Goal: Task Accomplishment & Management: Complete application form

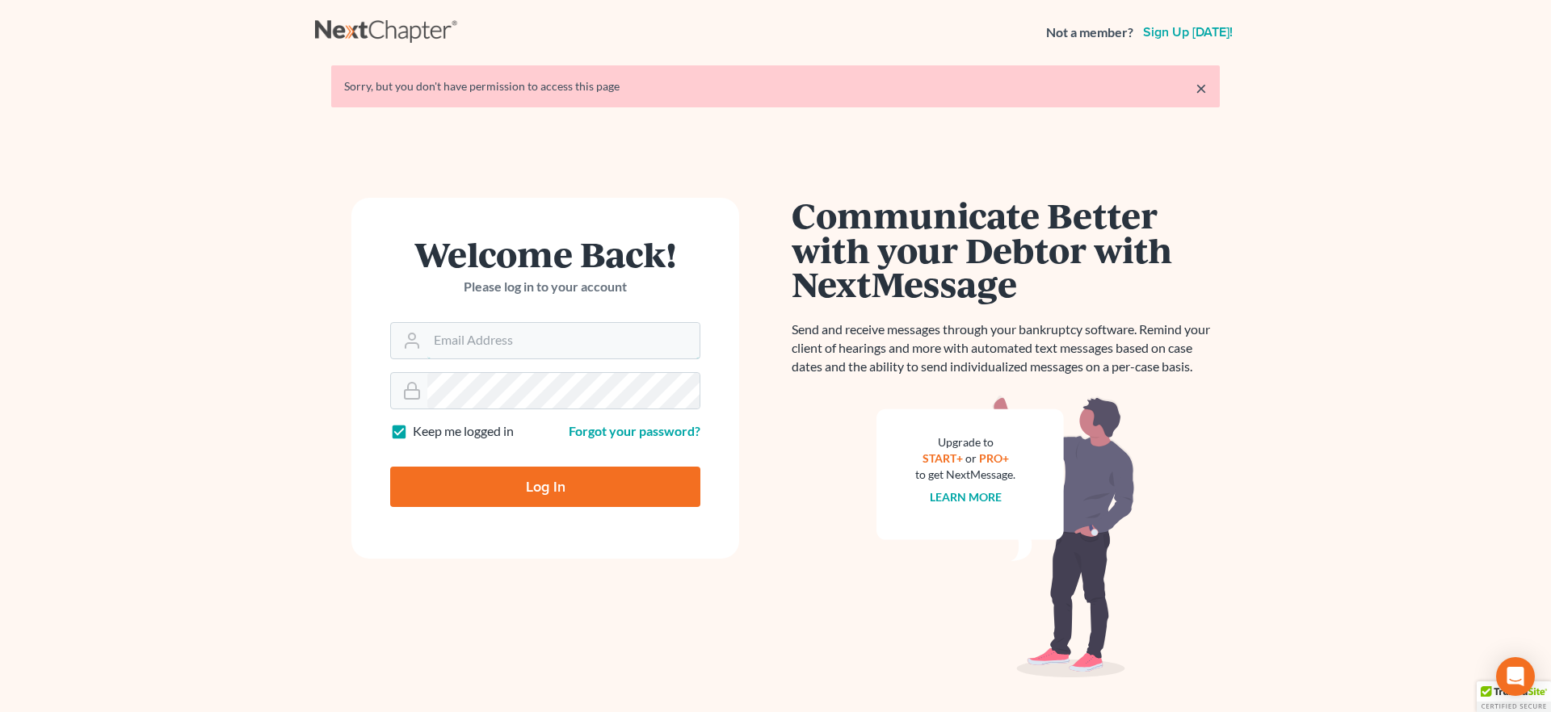
type input "alyssa@daxjmiller.com"
click at [510, 496] on input "Log In" at bounding box center [545, 487] width 310 height 40
type input "Thinking..."
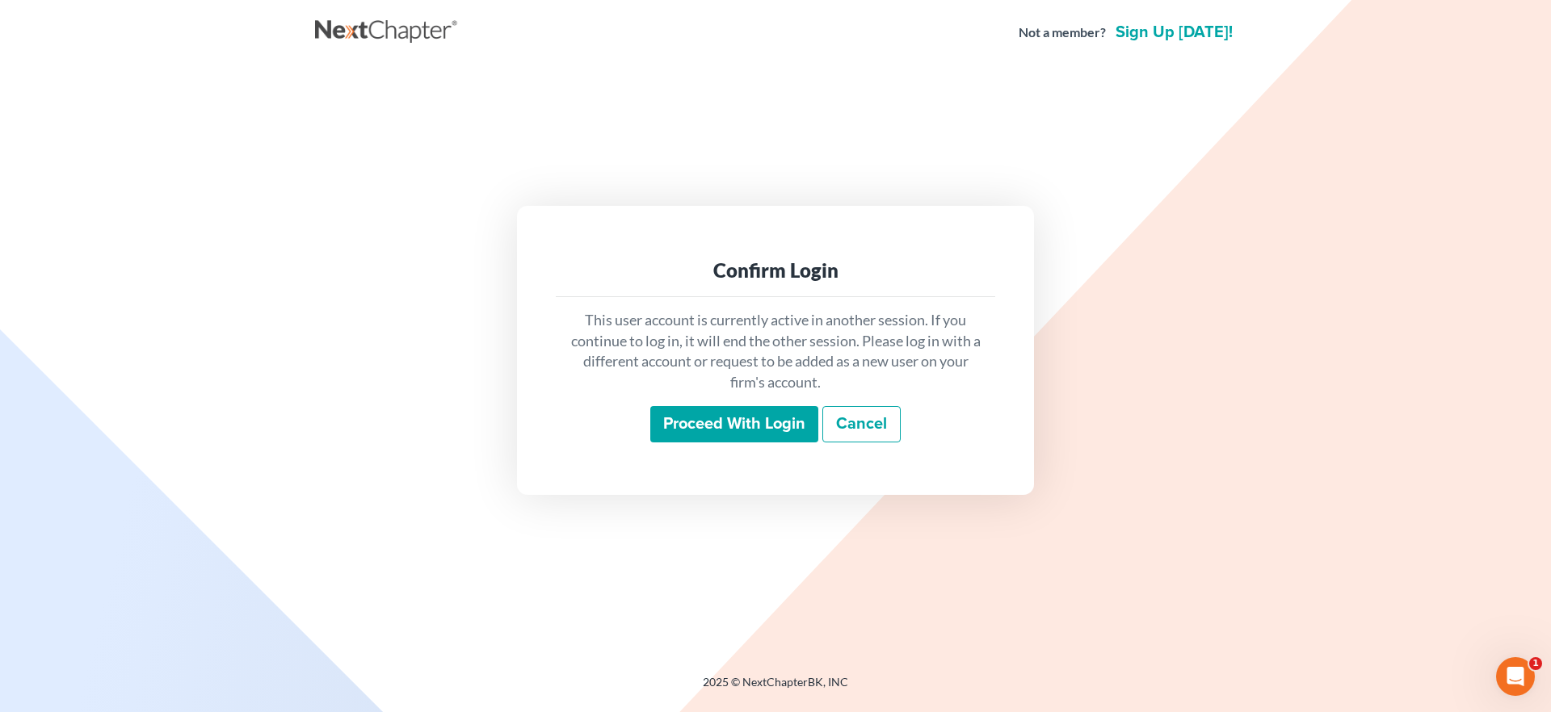
click at [725, 430] on input "Proceed with login" at bounding box center [734, 424] width 168 height 37
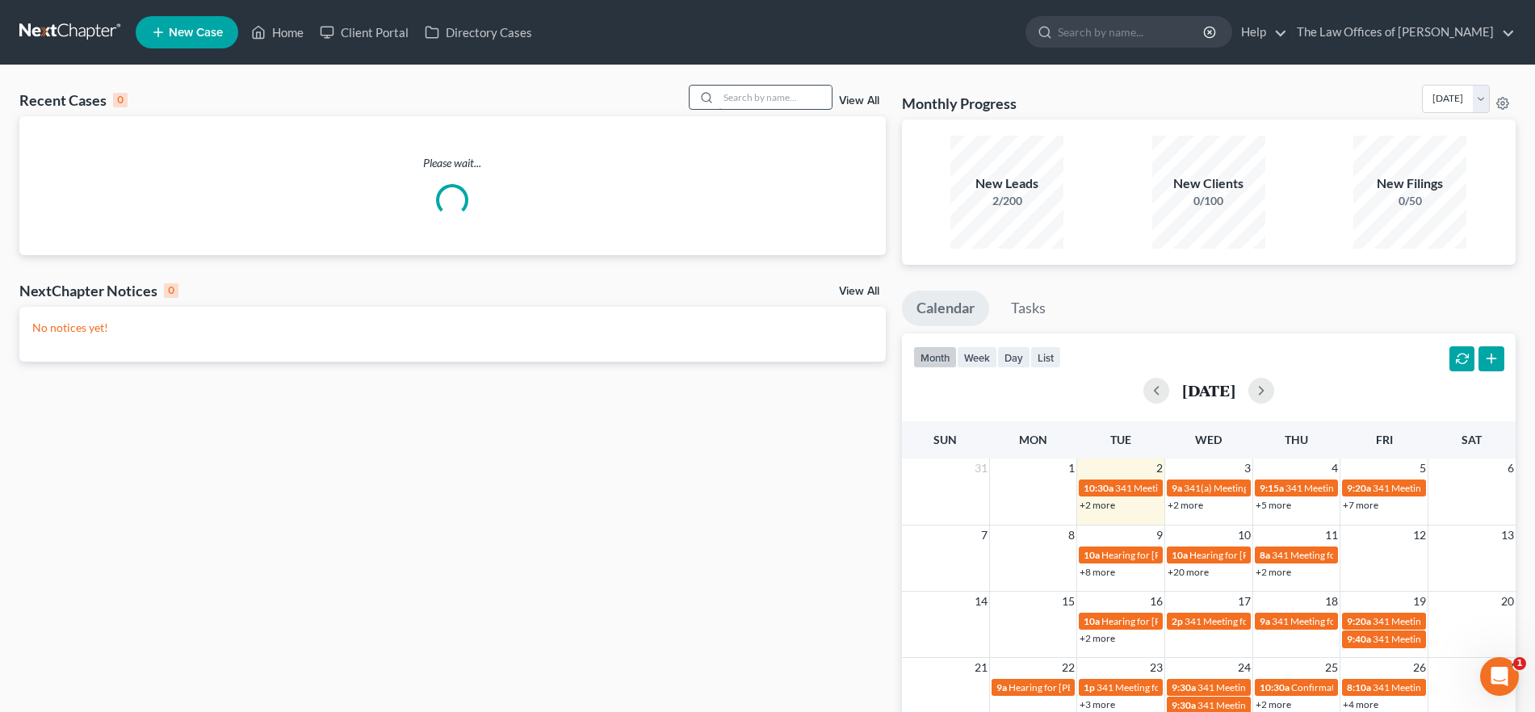
drag, startPoint x: 754, startPoint y: 86, endPoint x: 772, endPoint y: 102, distance: 24.0
click at [756, 88] on input "search" at bounding box center [775, 97] width 113 height 23
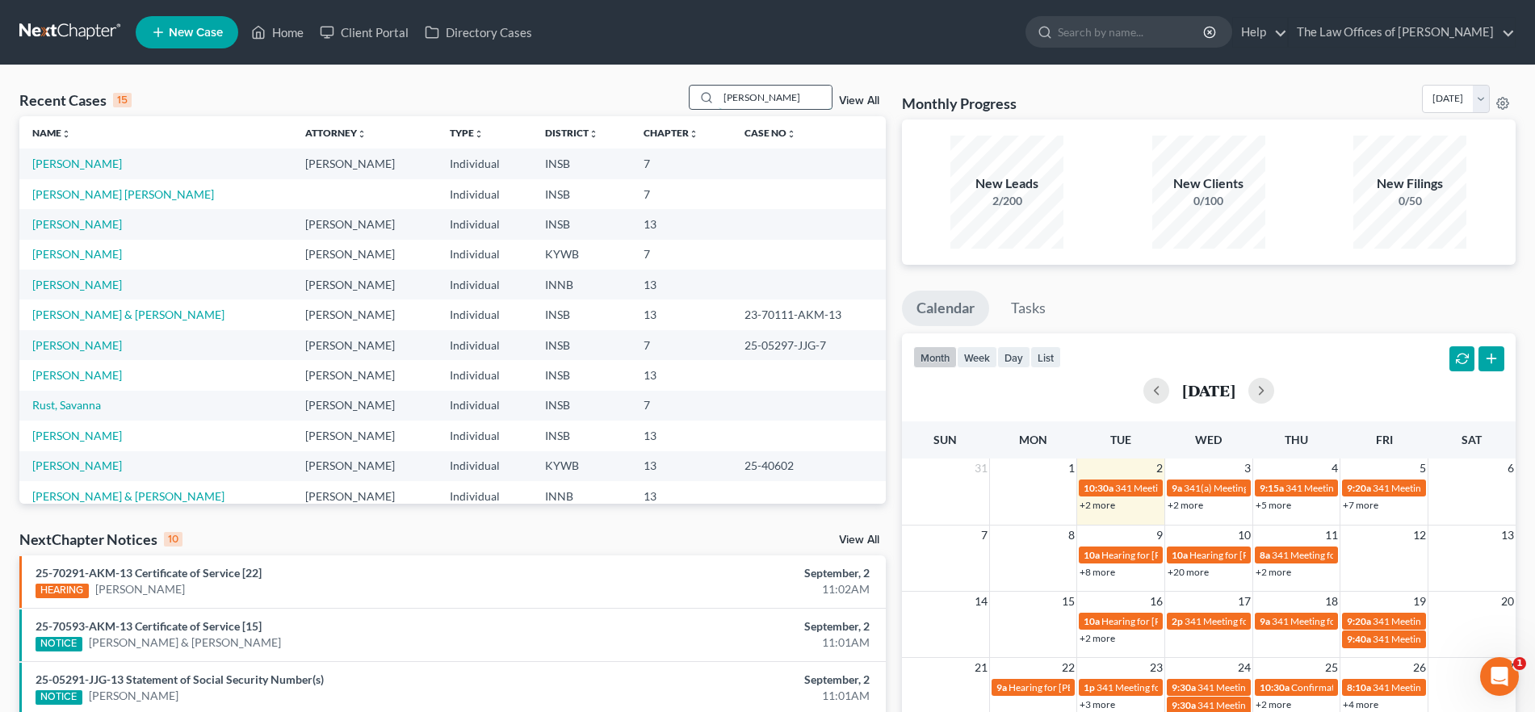
type input "mccormick"
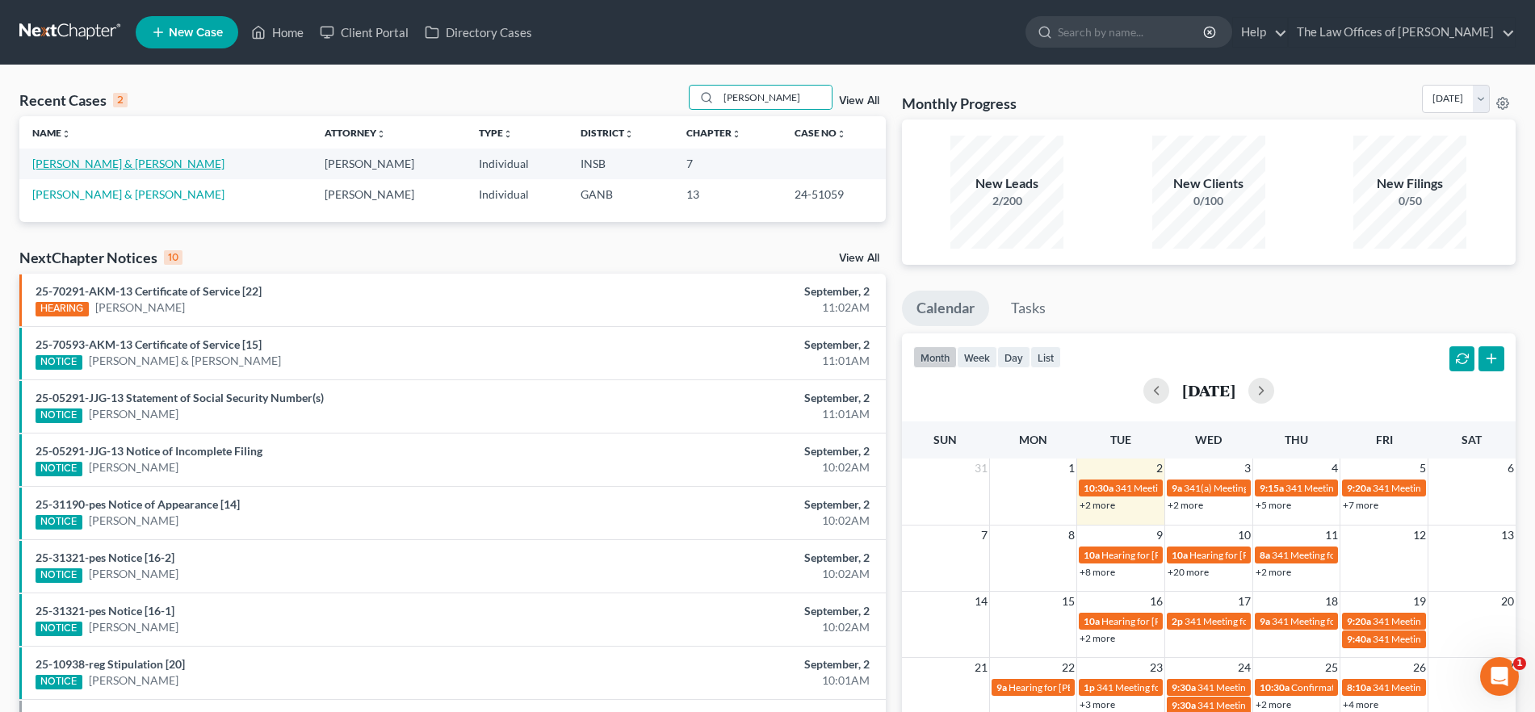
click at [124, 160] on link "McCormick, Timothy & Jody" at bounding box center [128, 164] width 192 height 14
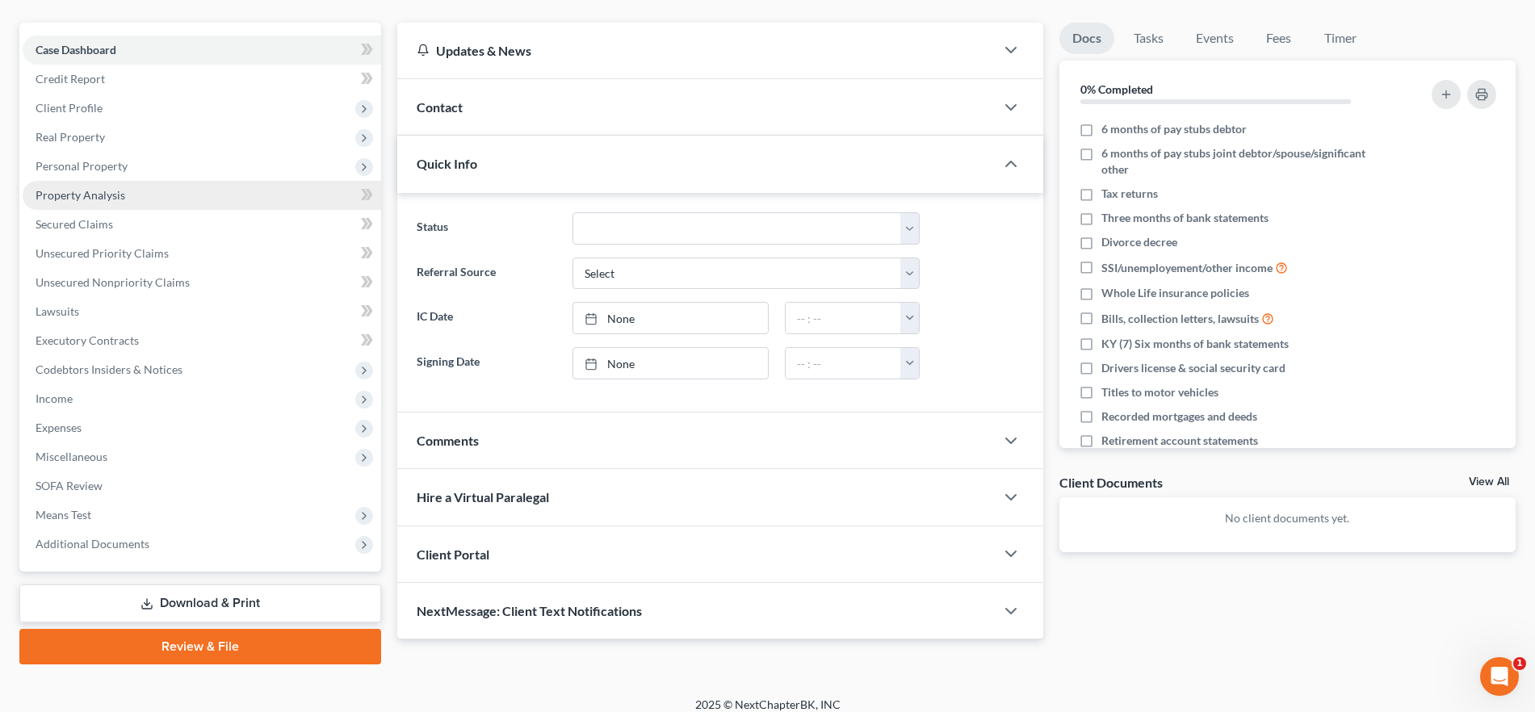
scroll to position [146, 0]
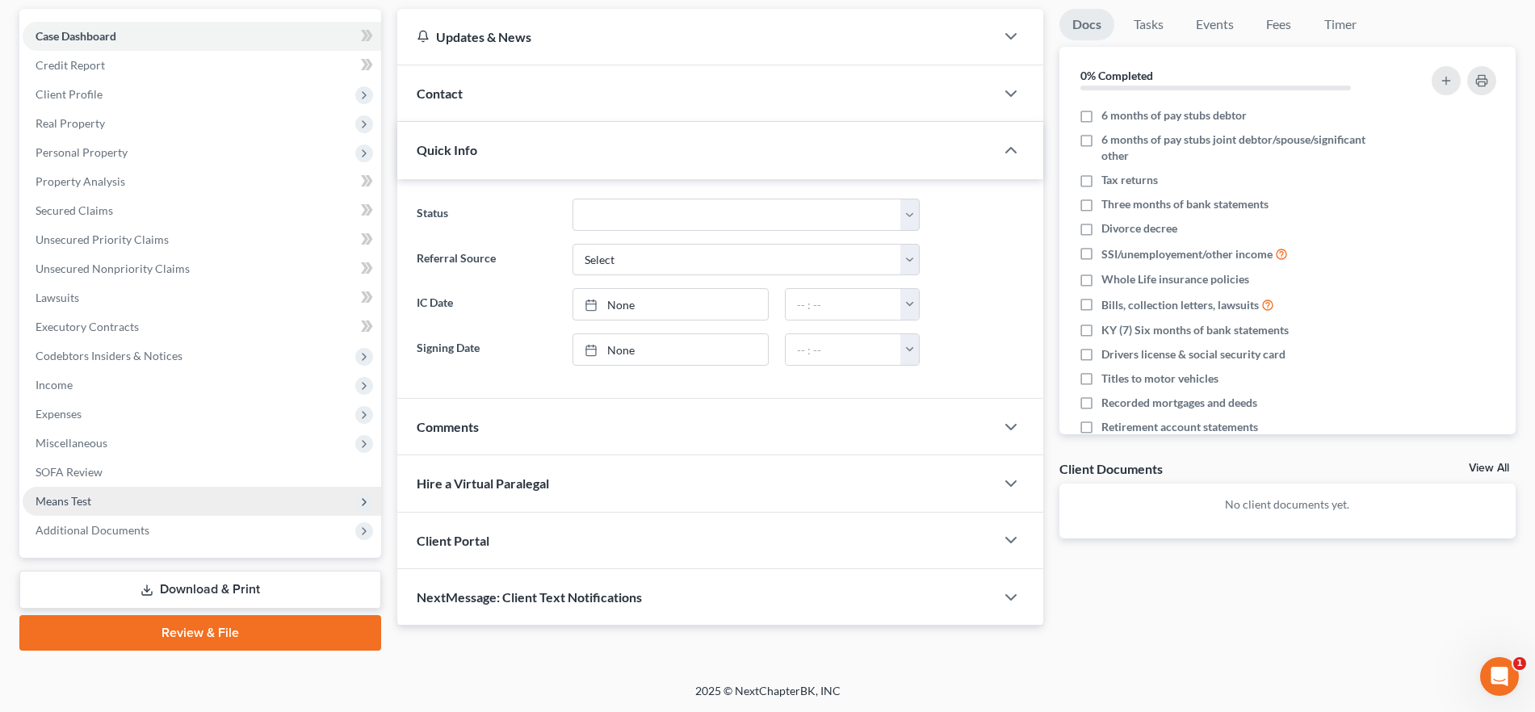
click at [120, 506] on span "Means Test" at bounding box center [202, 501] width 359 height 29
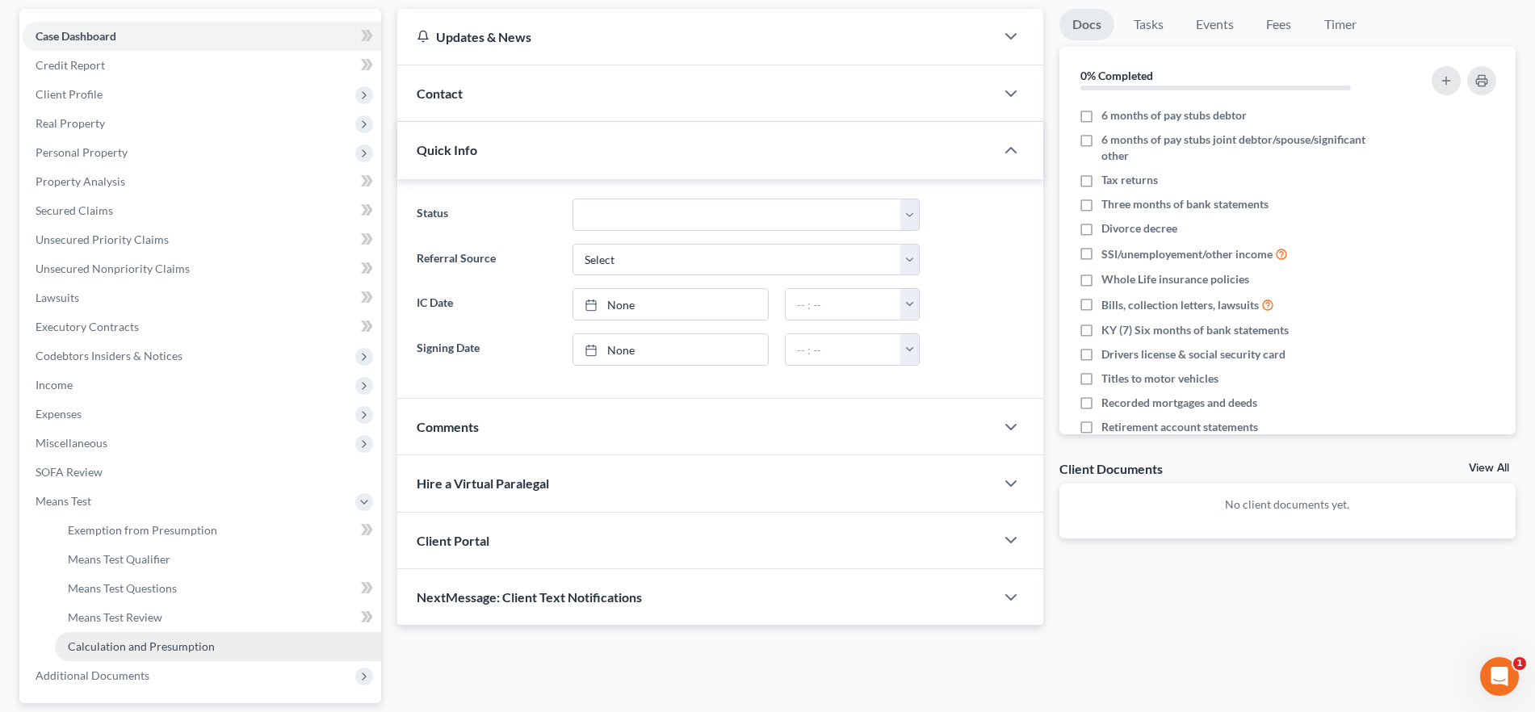
click at [178, 641] on span "Calculation and Presumption" at bounding box center [141, 647] width 147 height 14
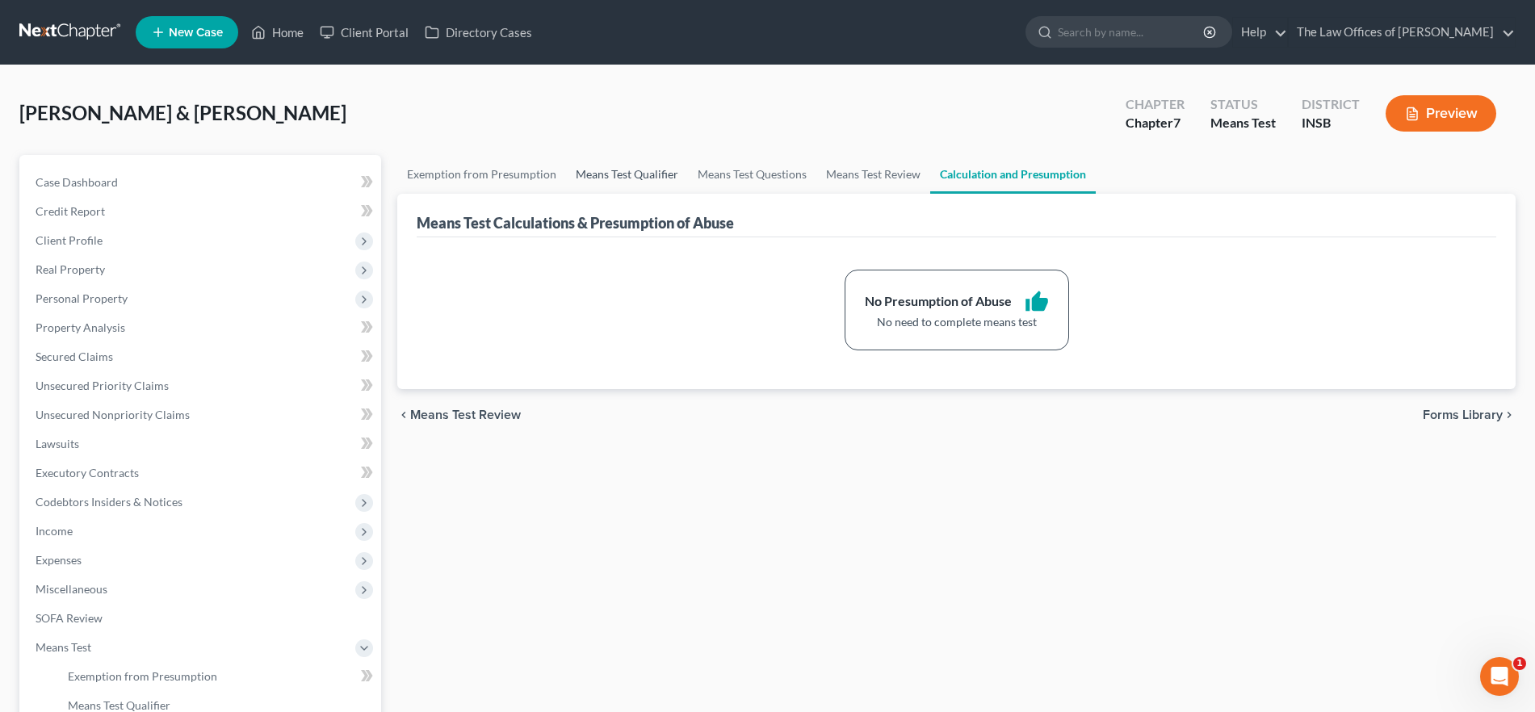
click at [610, 169] on link "Means Test Qualifier" at bounding box center [627, 174] width 122 height 39
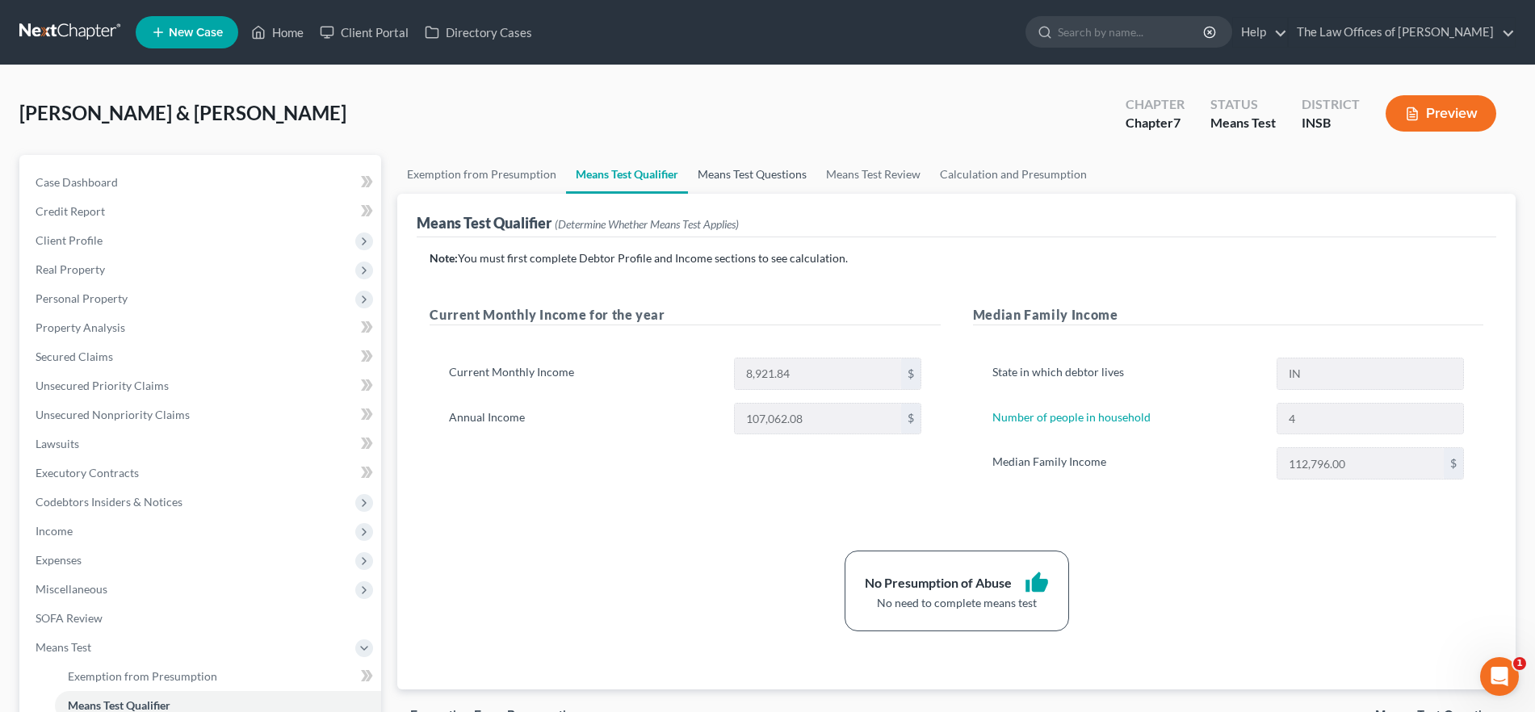
click at [698, 171] on link "Means Test Questions" at bounding box center [752, 174] width 128 height 39
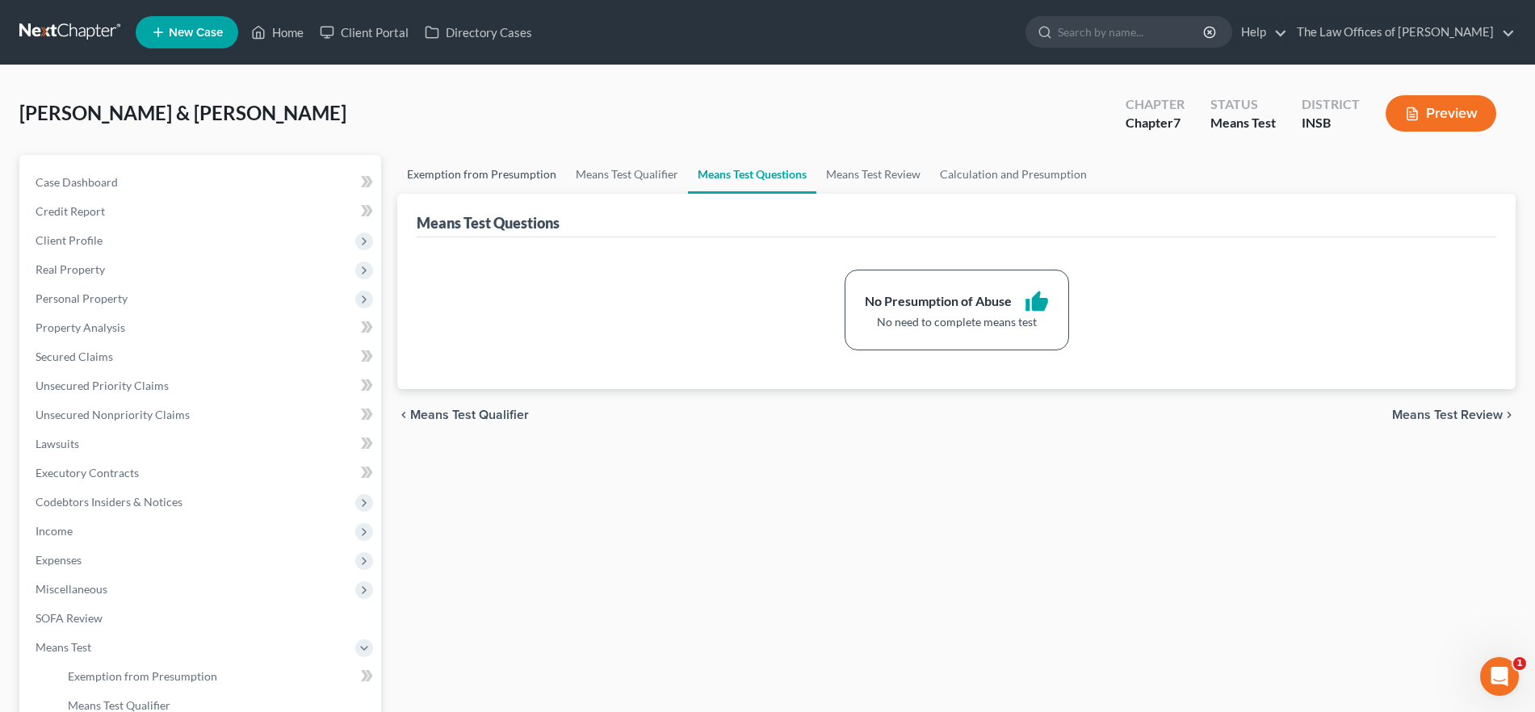
click at [498, 166] on link "Exemption from Presumption" at bounding box center [481, 174] width 169 height 39
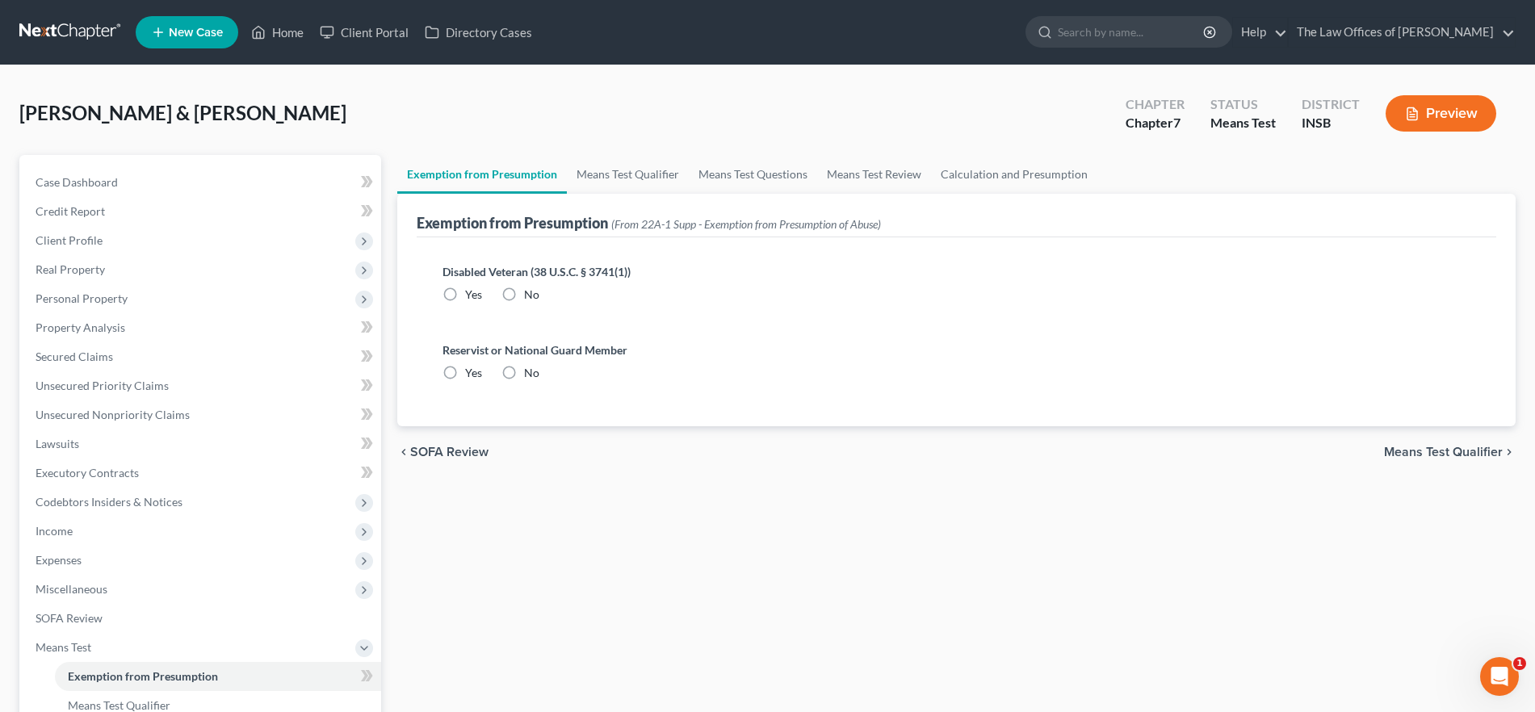
radio input "true"
click at [110, 233] on span "Client Profile" at bounding box center [202, 240] width 359 height 29
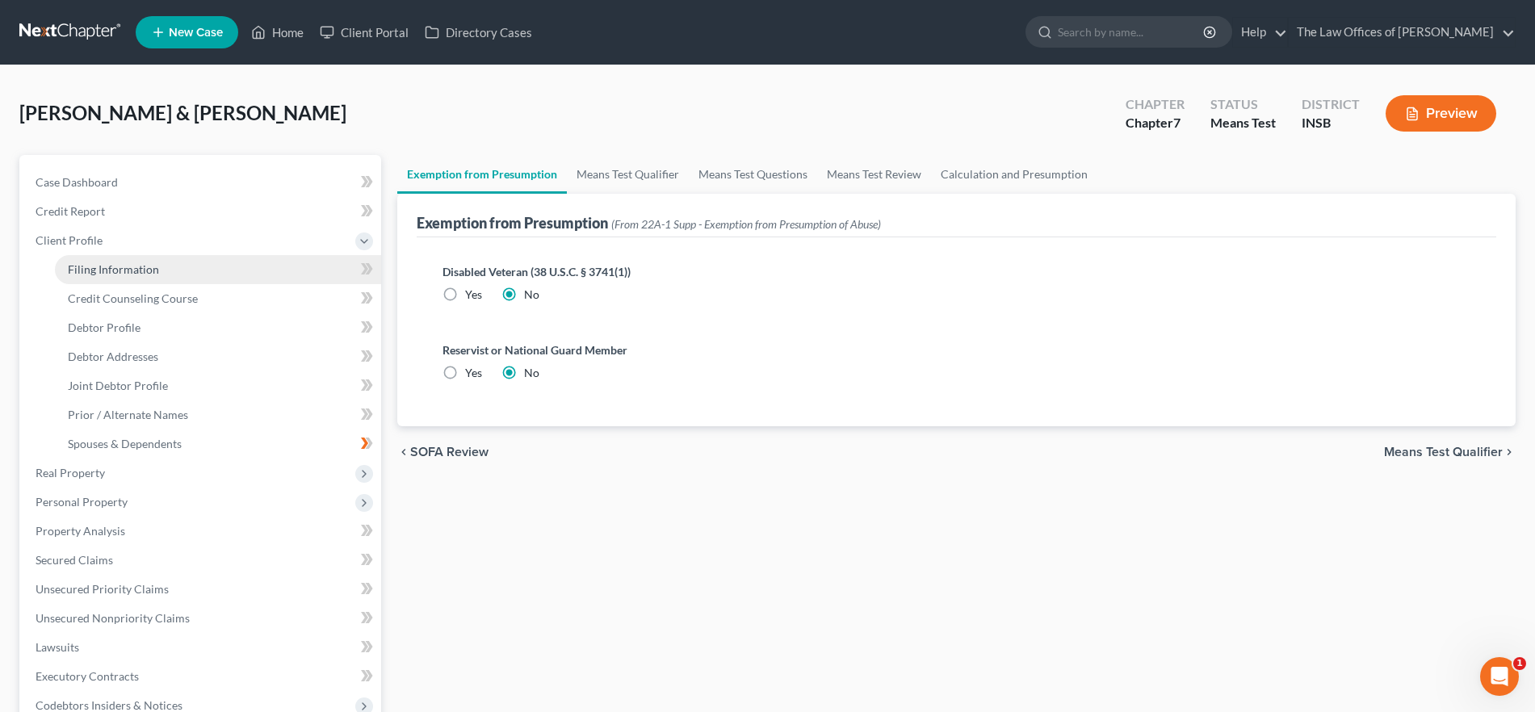
click at [128, 267] on span "Filing Information" at bounding box center [113, 270] width 91 height 14
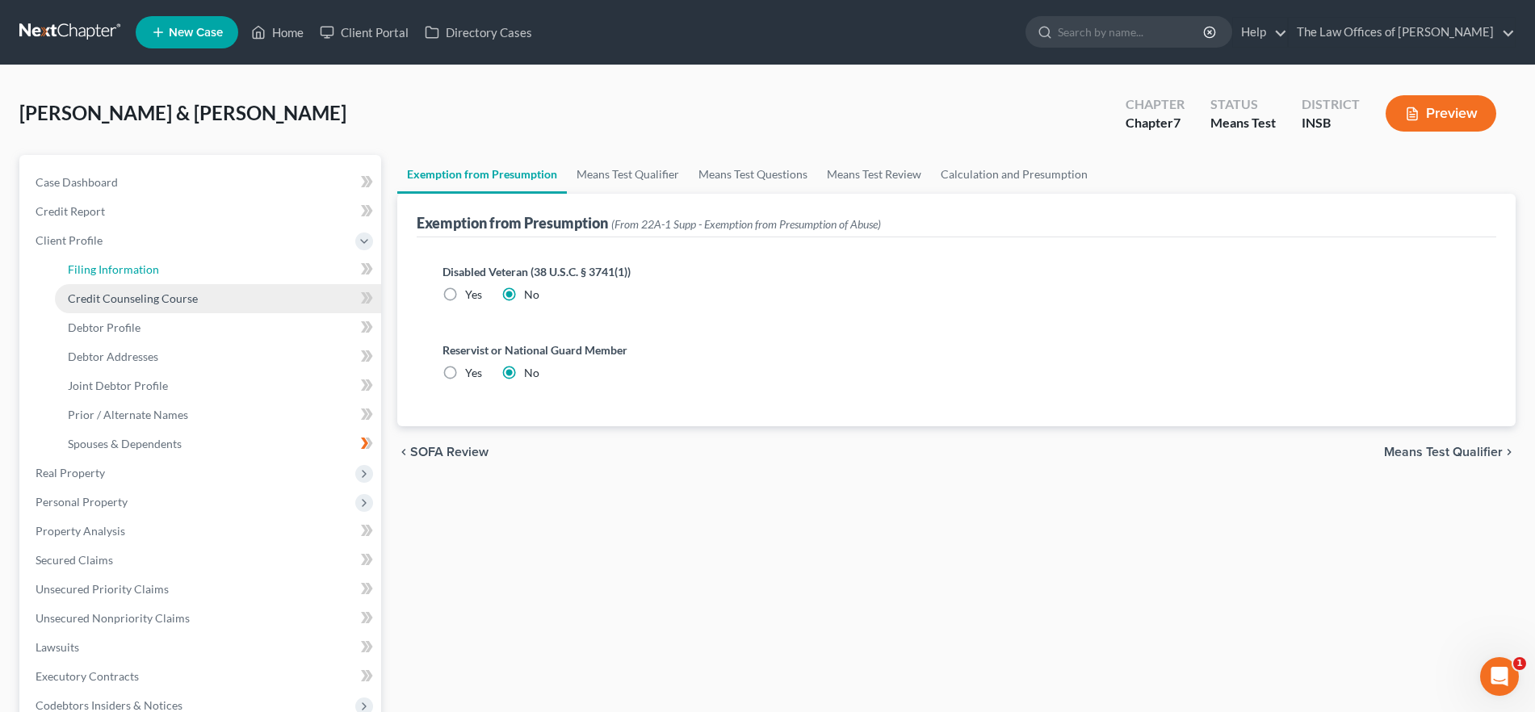
select select "1"
select select "0"
select select "15"
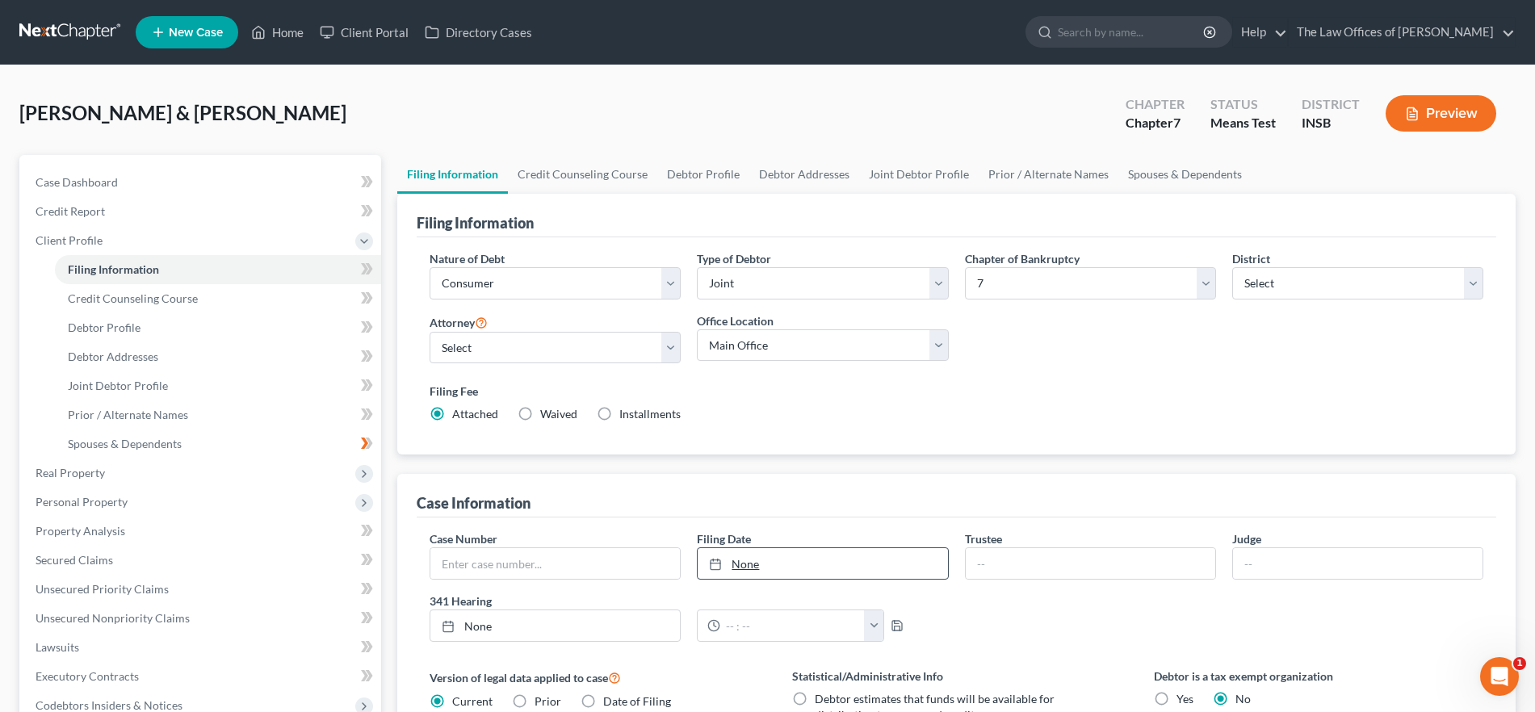
type input "9/2/2025"
click at [758, 565] on link "None" at bounding box center [823, 563] width 250 height 31
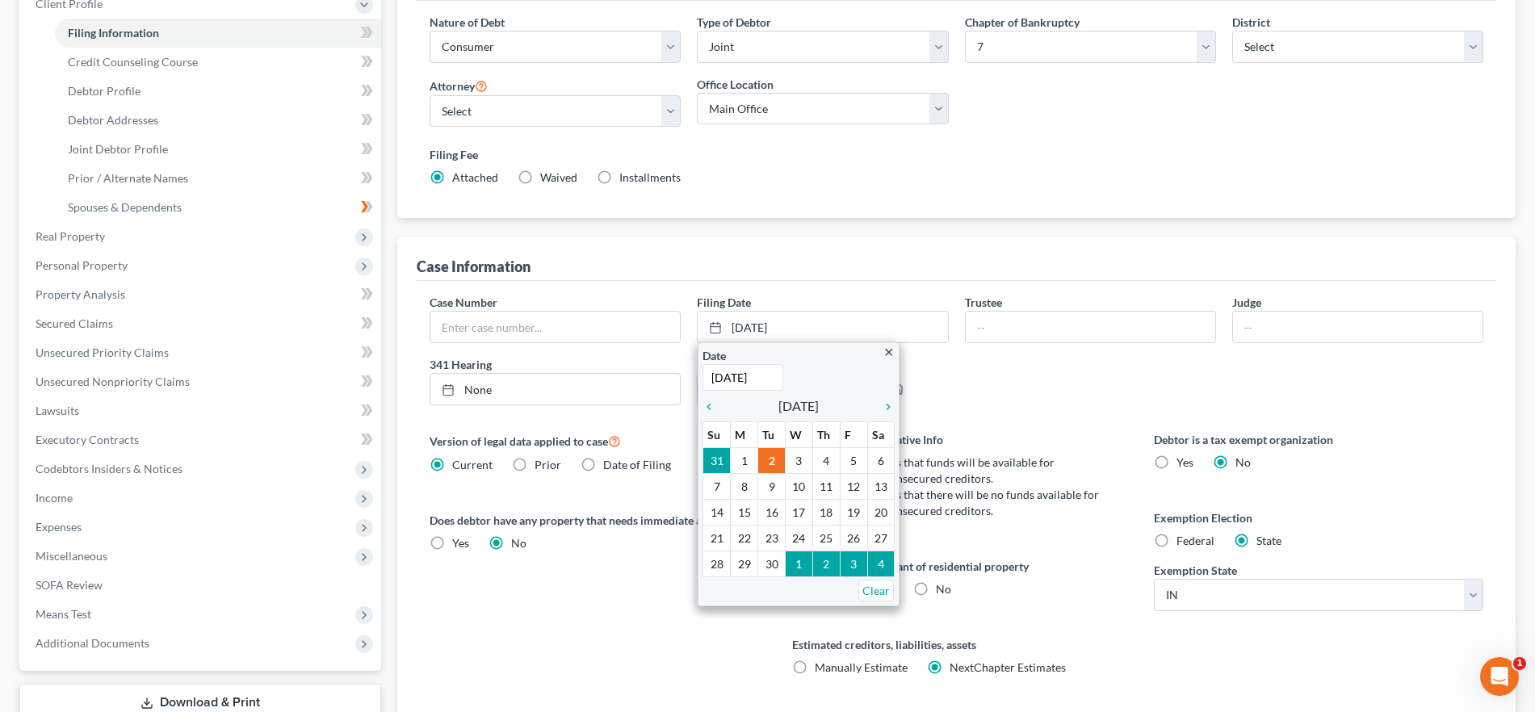
scroll to position [238, 0]
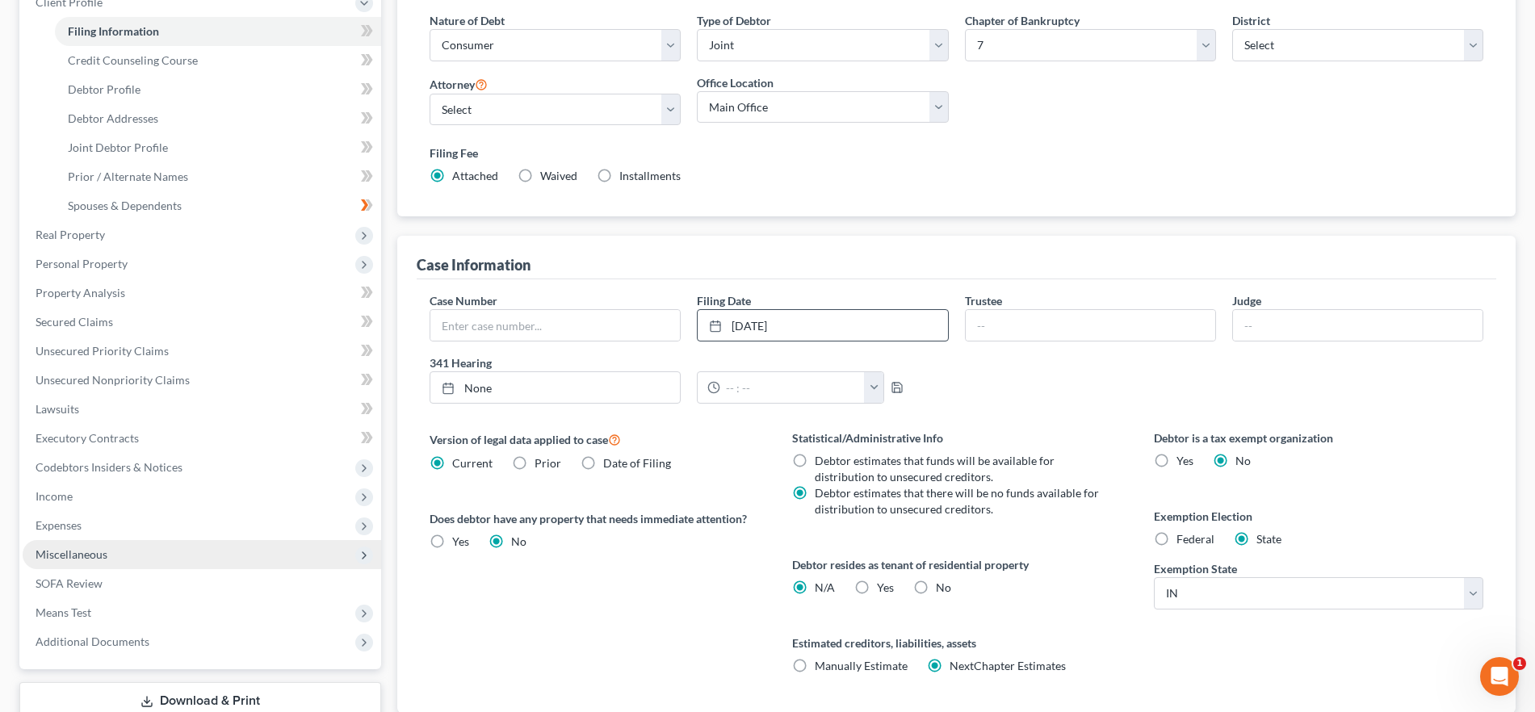
click at [130, 558] on span "Miscellaneous" at bounding box center [202, 554] width 359 height 29
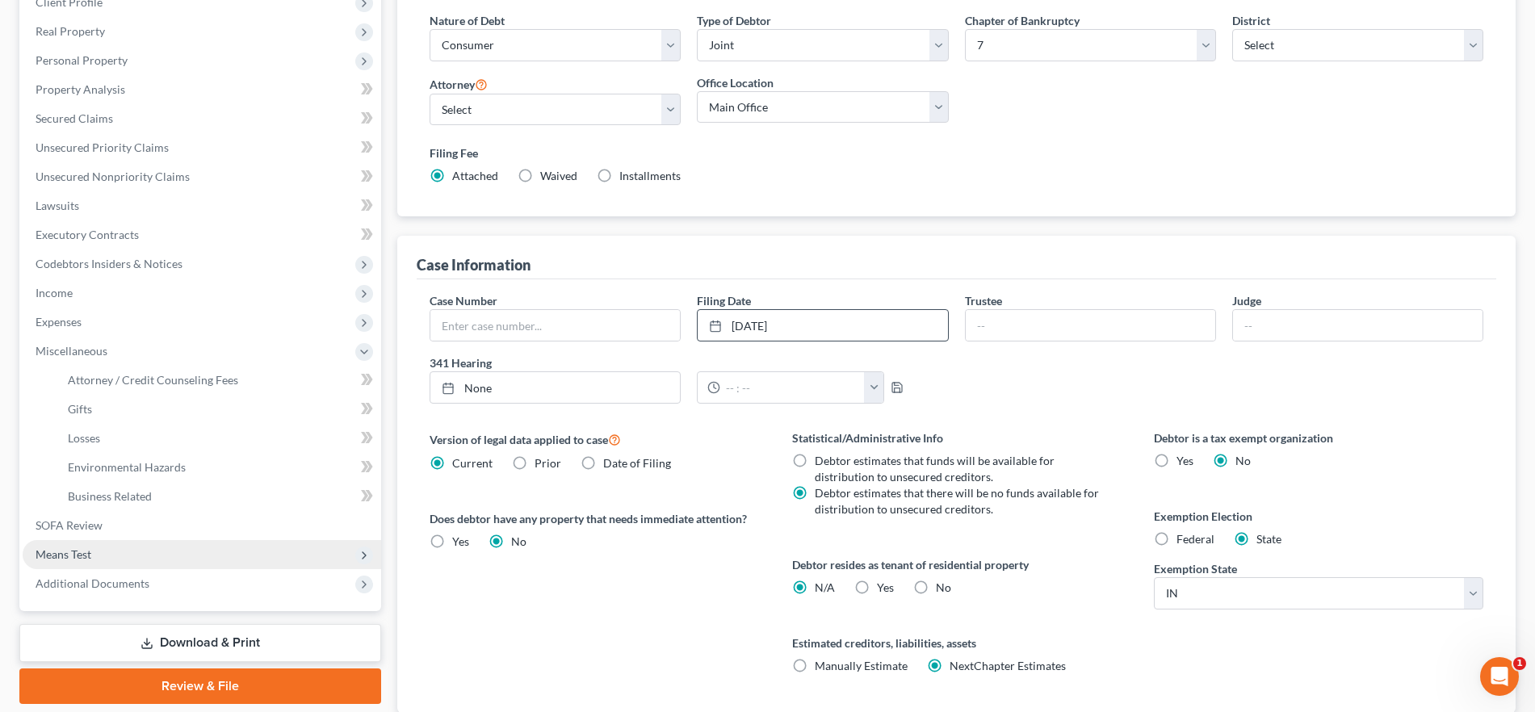
click at [101, 554] on span "Means Test" at bounding box center [202, 554] width 359 height 29
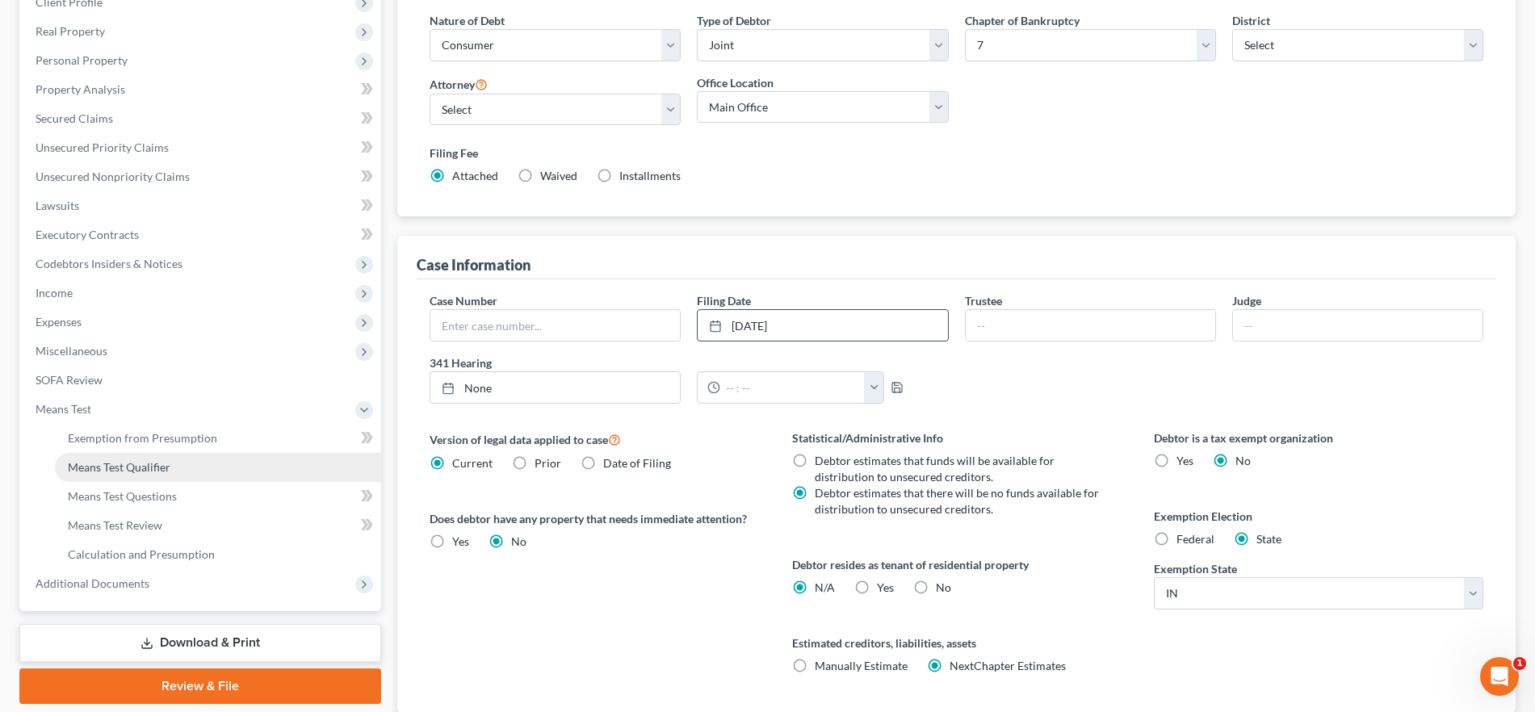
click at [155, 465] on span "Means Test Qualifier" at bounding box center [119, 467] width 103 height 14
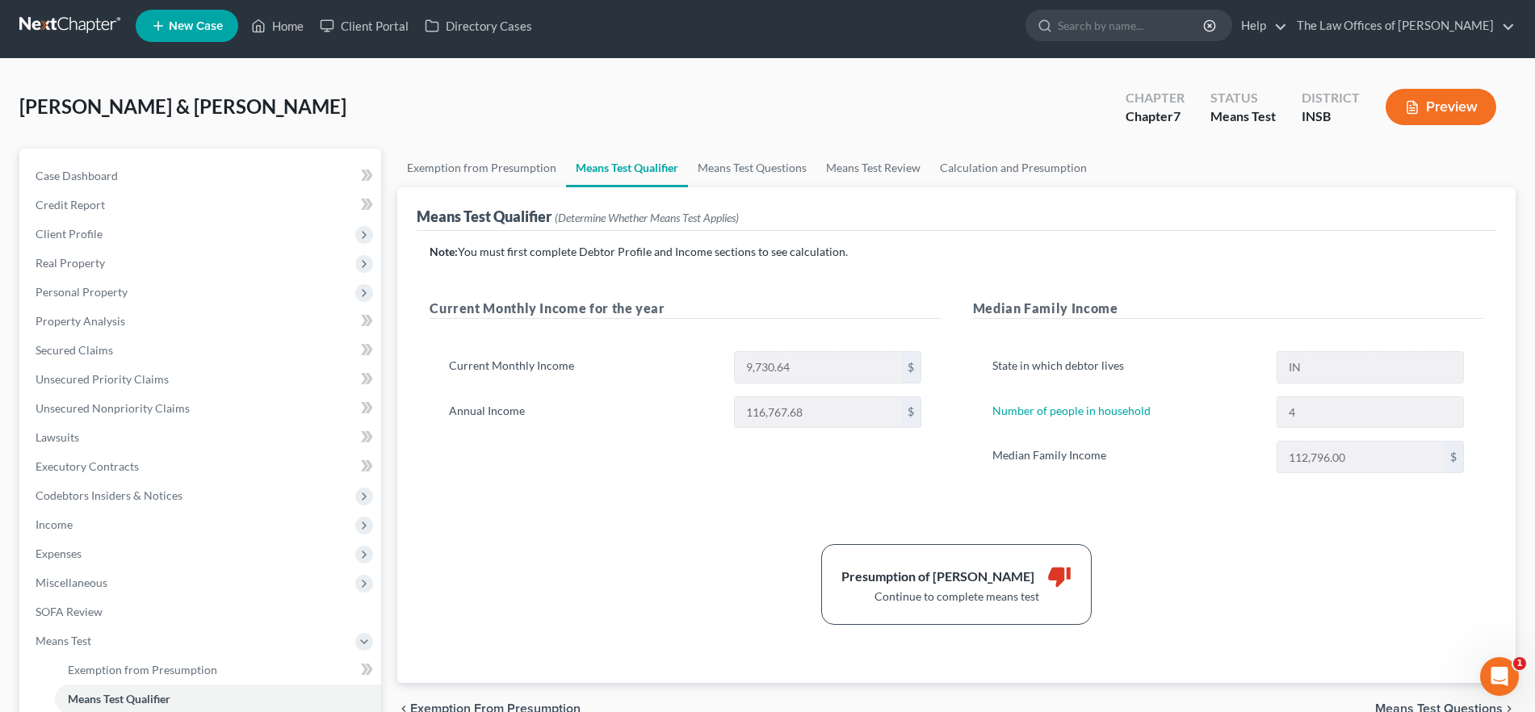
scroll to position [13, 0]
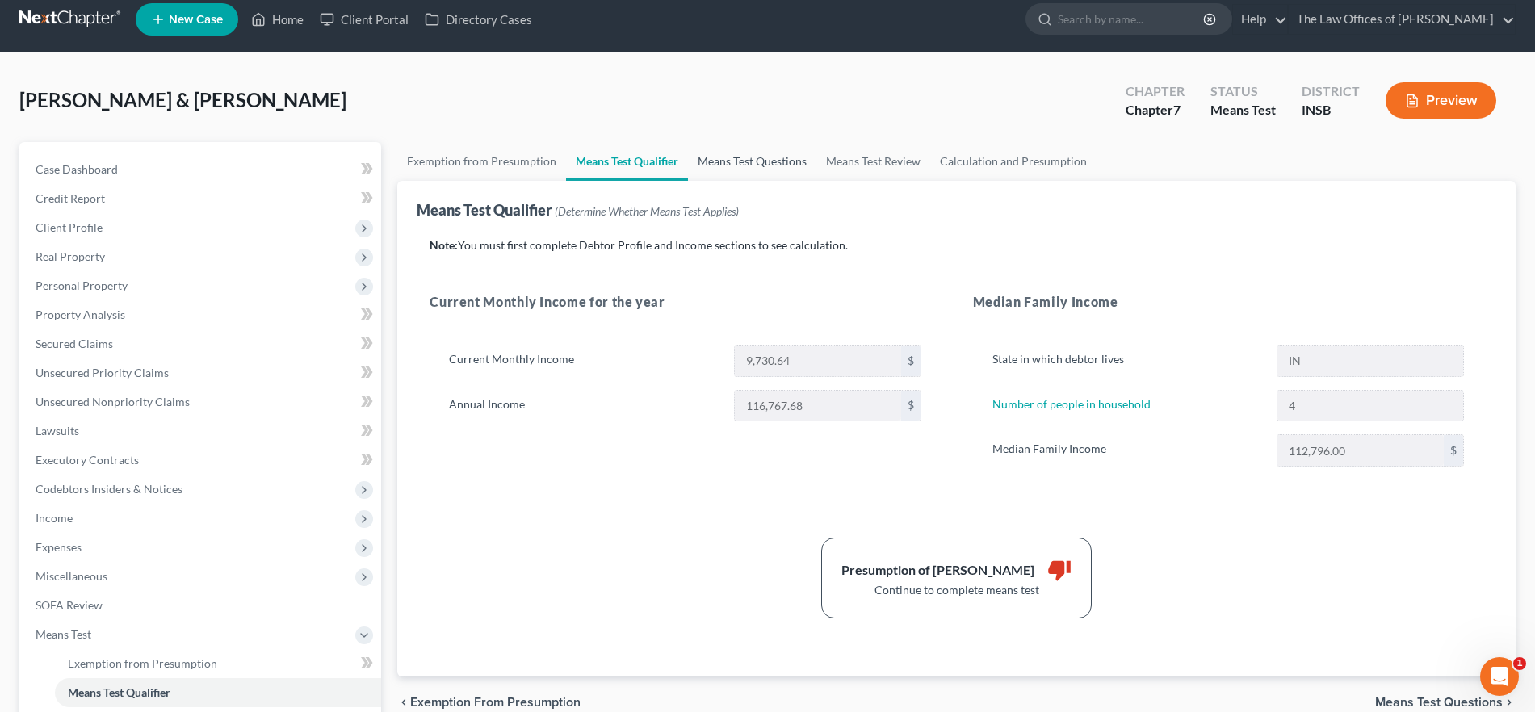
click at [725, 159] on link "Means Test Questions" at bounding box center [752, 161] width 128 height 39
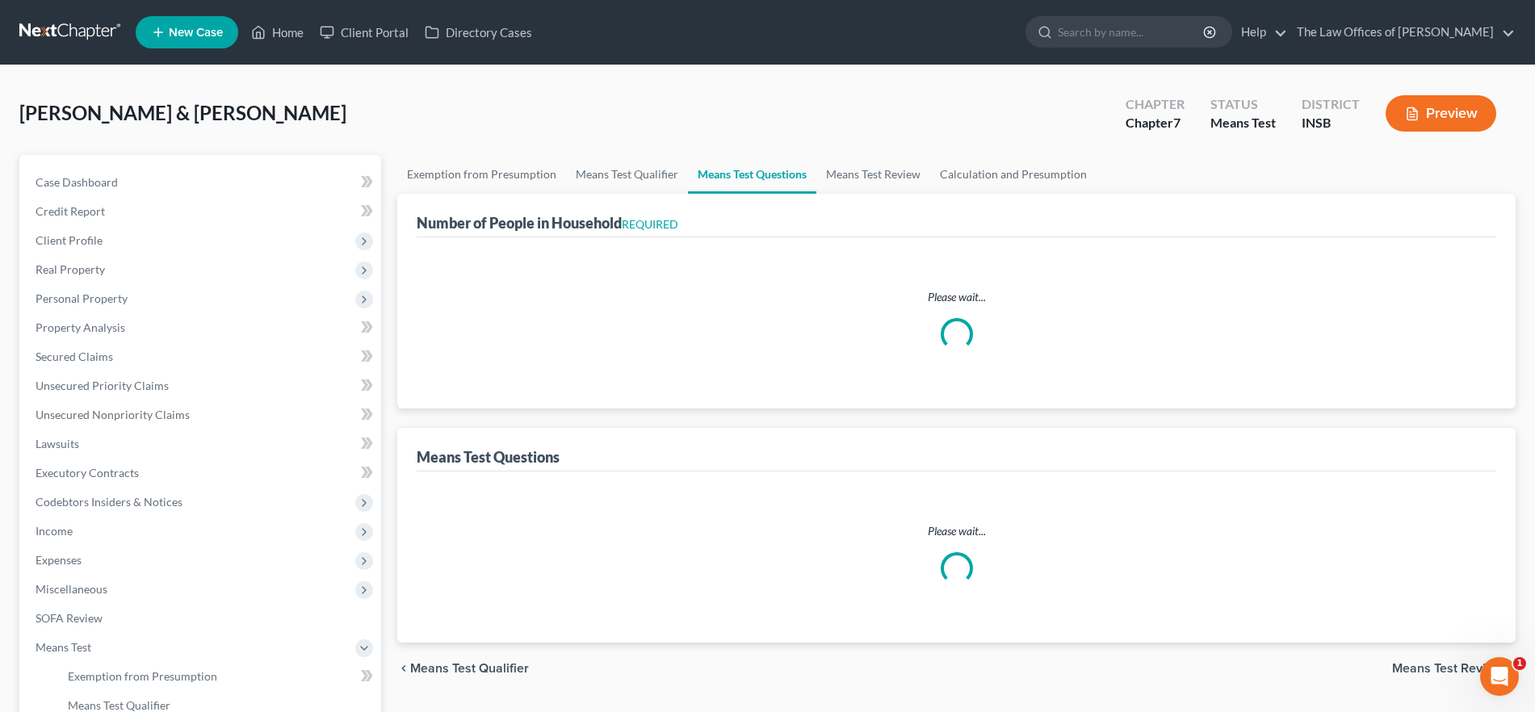
select select "4"
select select "2"
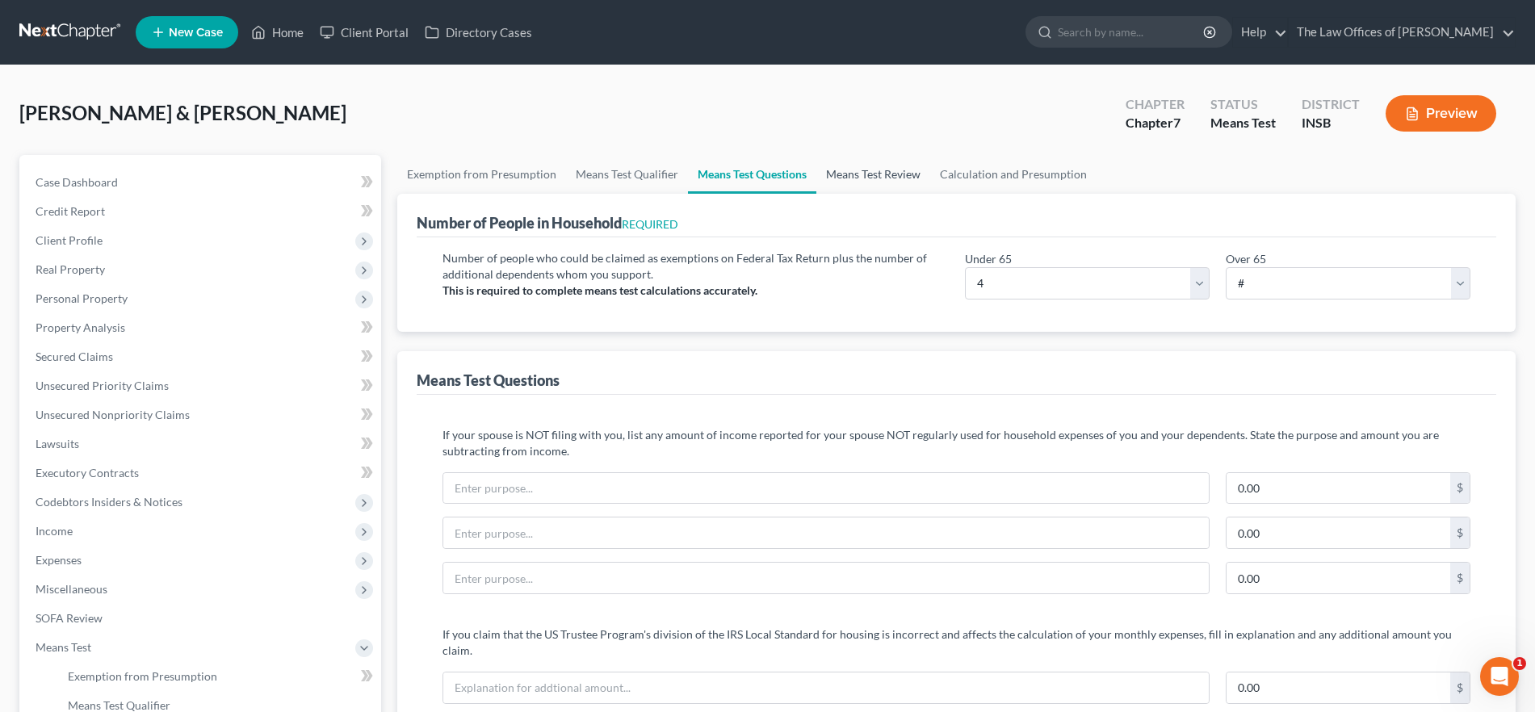
click at [880, 183] on link "Means Test Review" at bounding box center [874, 174] width 114 height 39
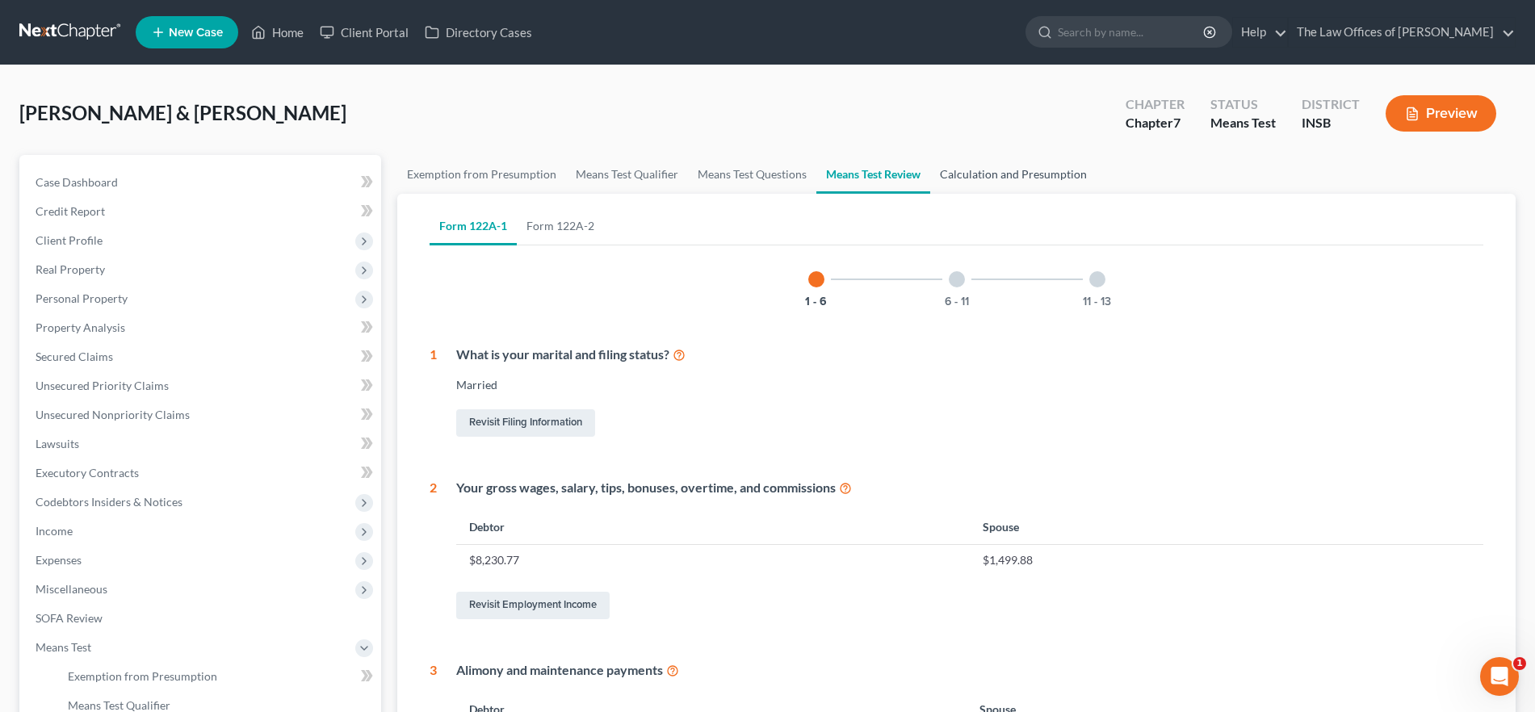
click at [962, 179] on link "Calculation and Presumption" at bounding box center [1013, 174] width 166 height 39
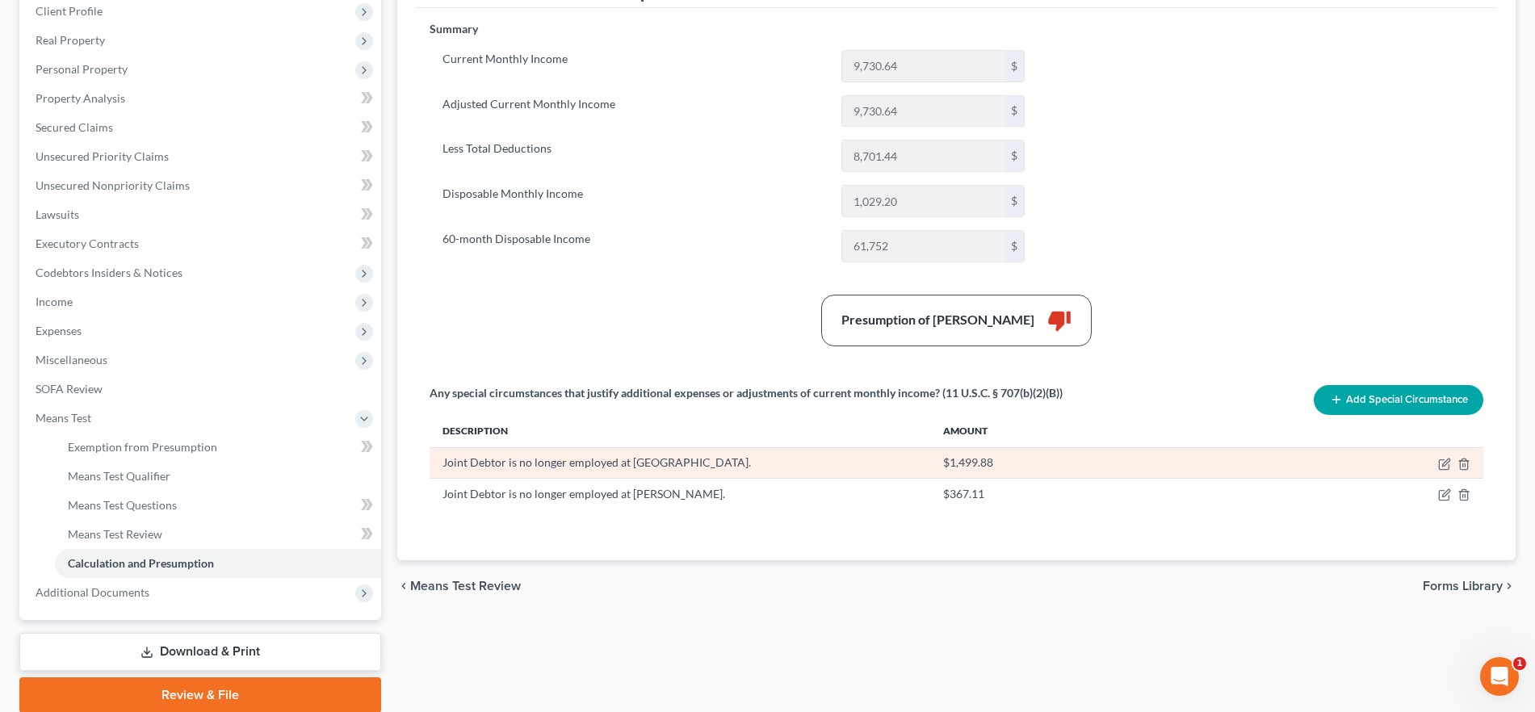
scroll to position [239, 0]
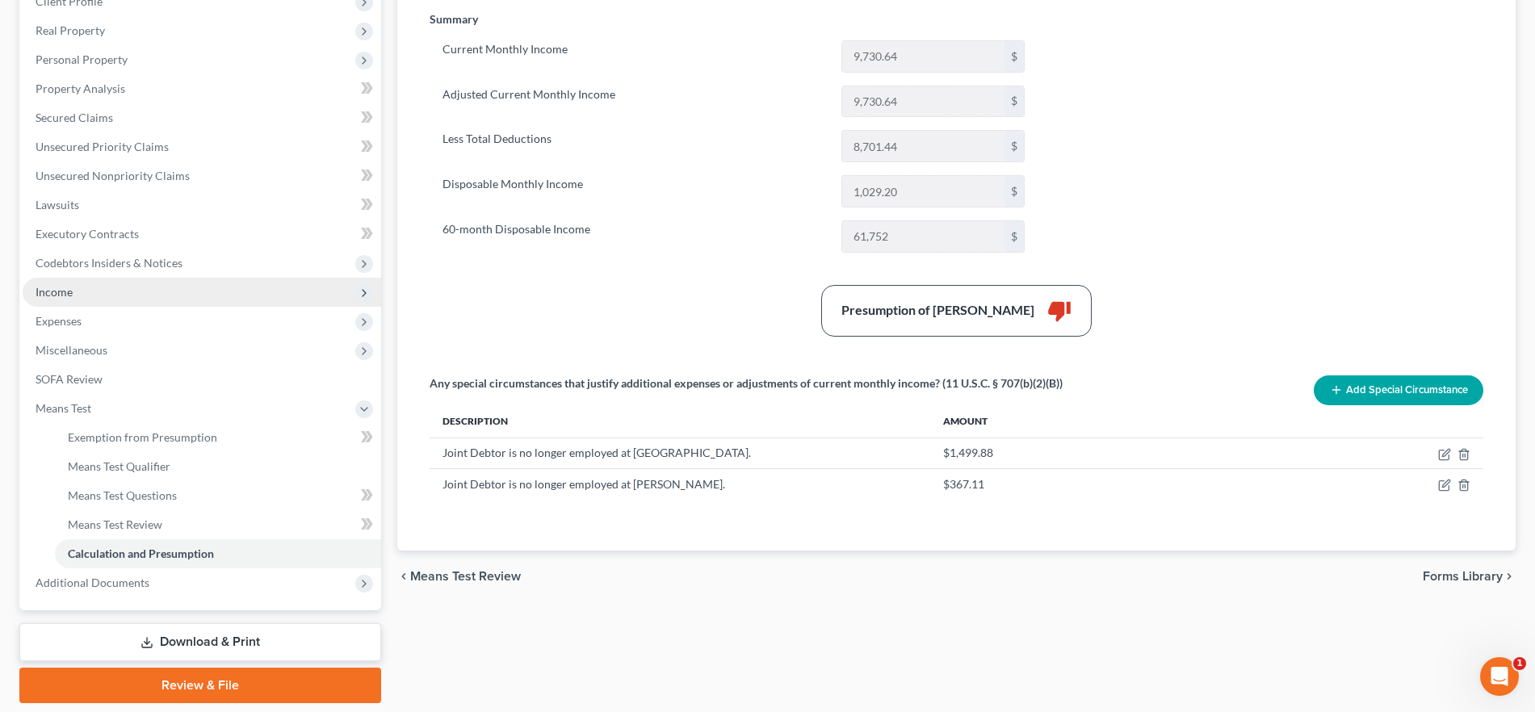
click at [103, 296] on span "Income" at bounding box center [202, 292] width 359 height 29
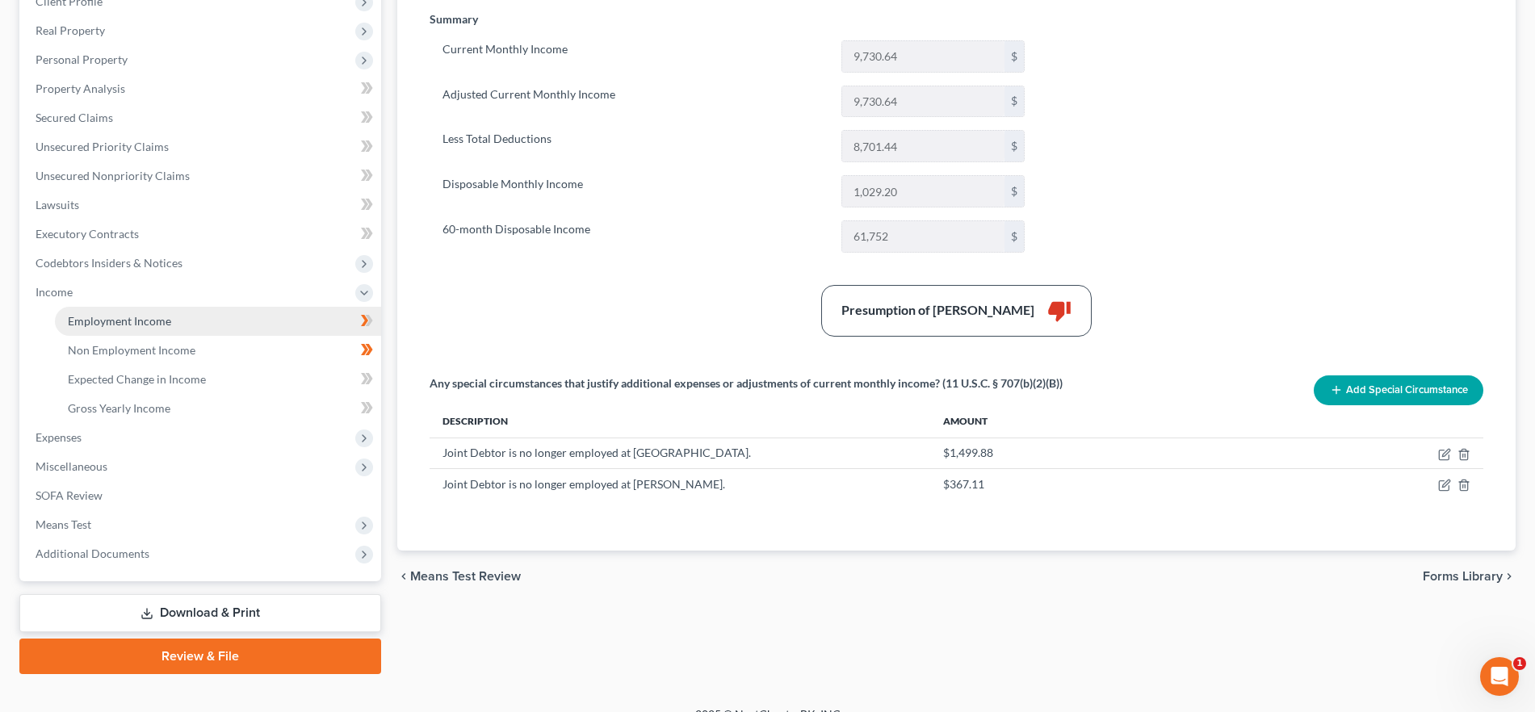
click at [109, 310] on link "Employment Income" at bounding box center [218, 321] width 326 height 29
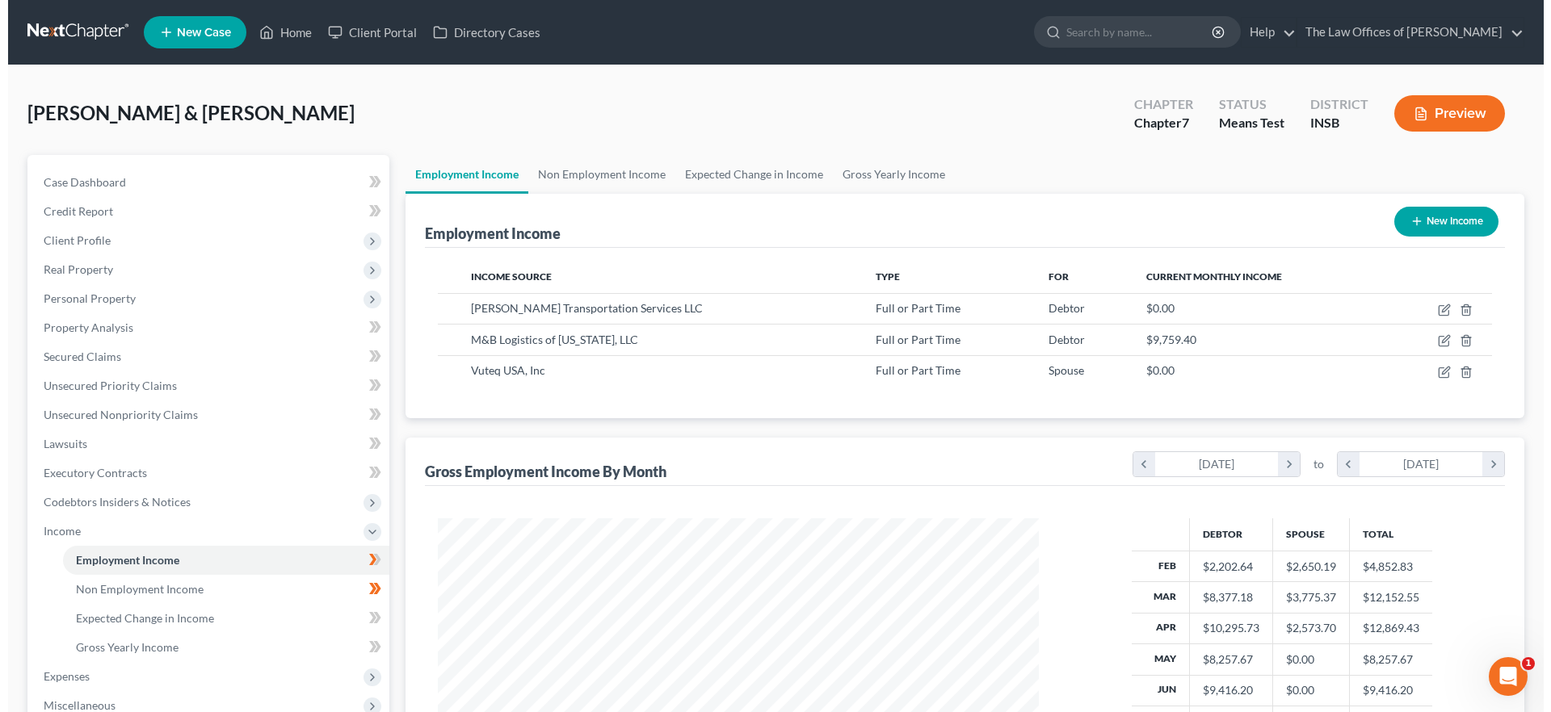
scroll to position [300, 634]
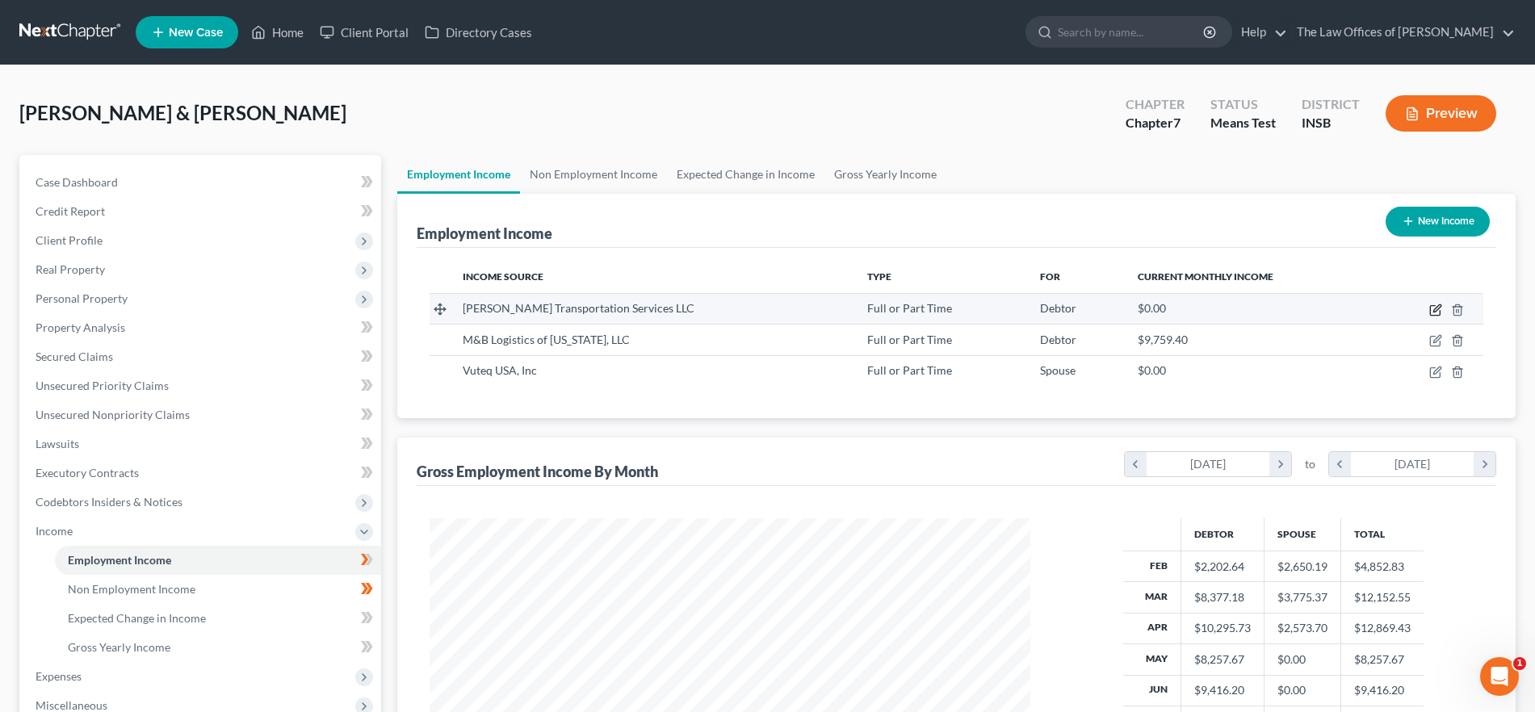
click at [1434, 311] on icon "button" at bounding box center [1436, 310] width 13 height 13
select select "0"
select select "14"
select select "3"
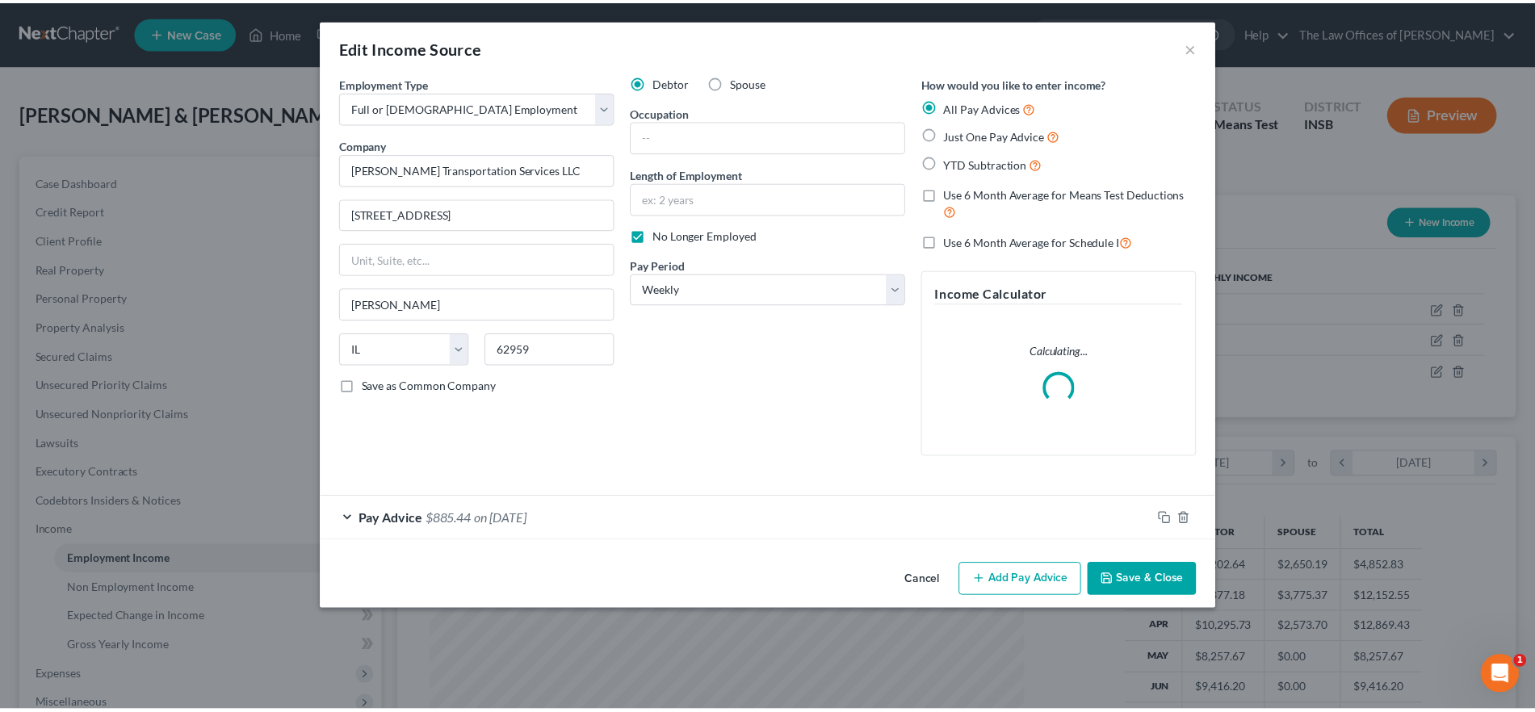
scroll to position [304, 641]
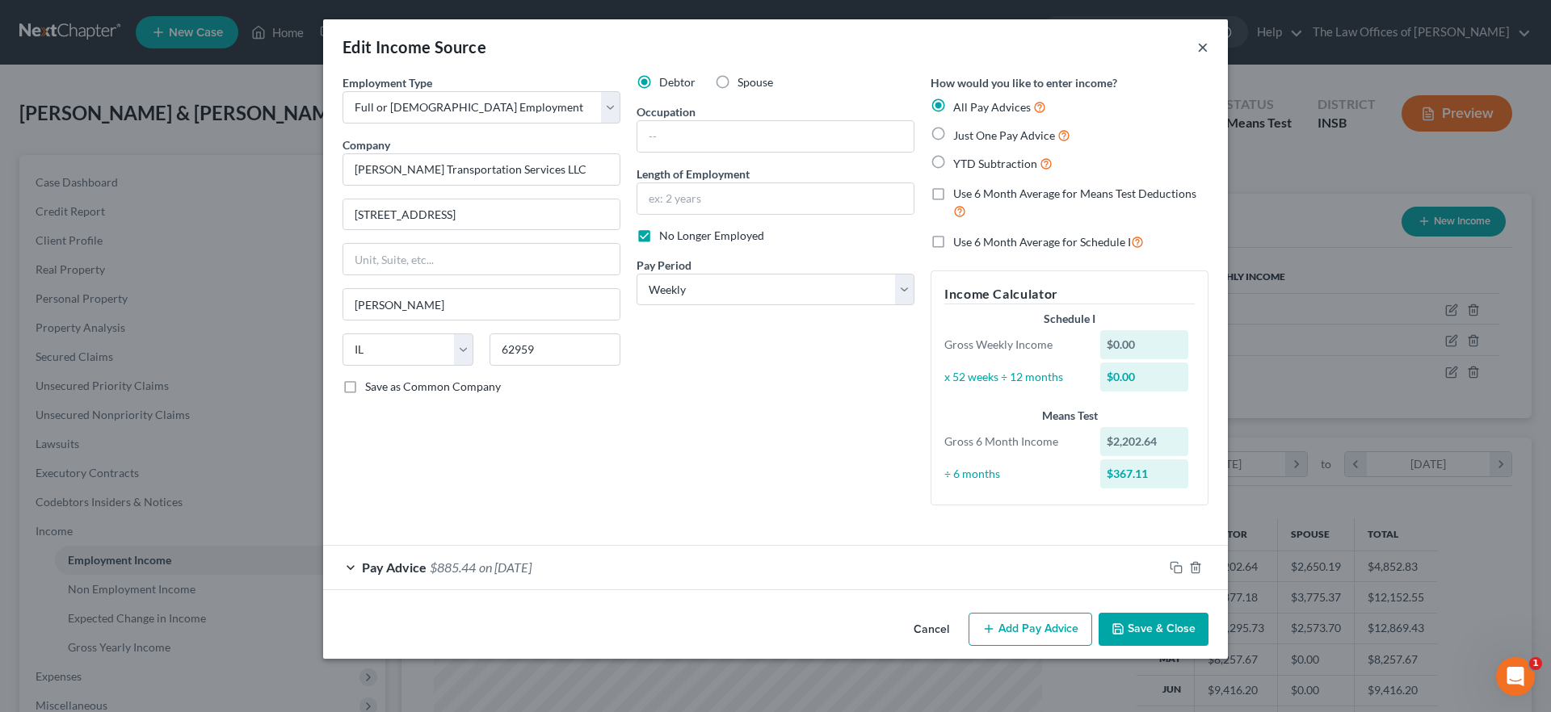
click at [1200, 44] on button "×" at bounding box center [1202, 46] width 11 height 19
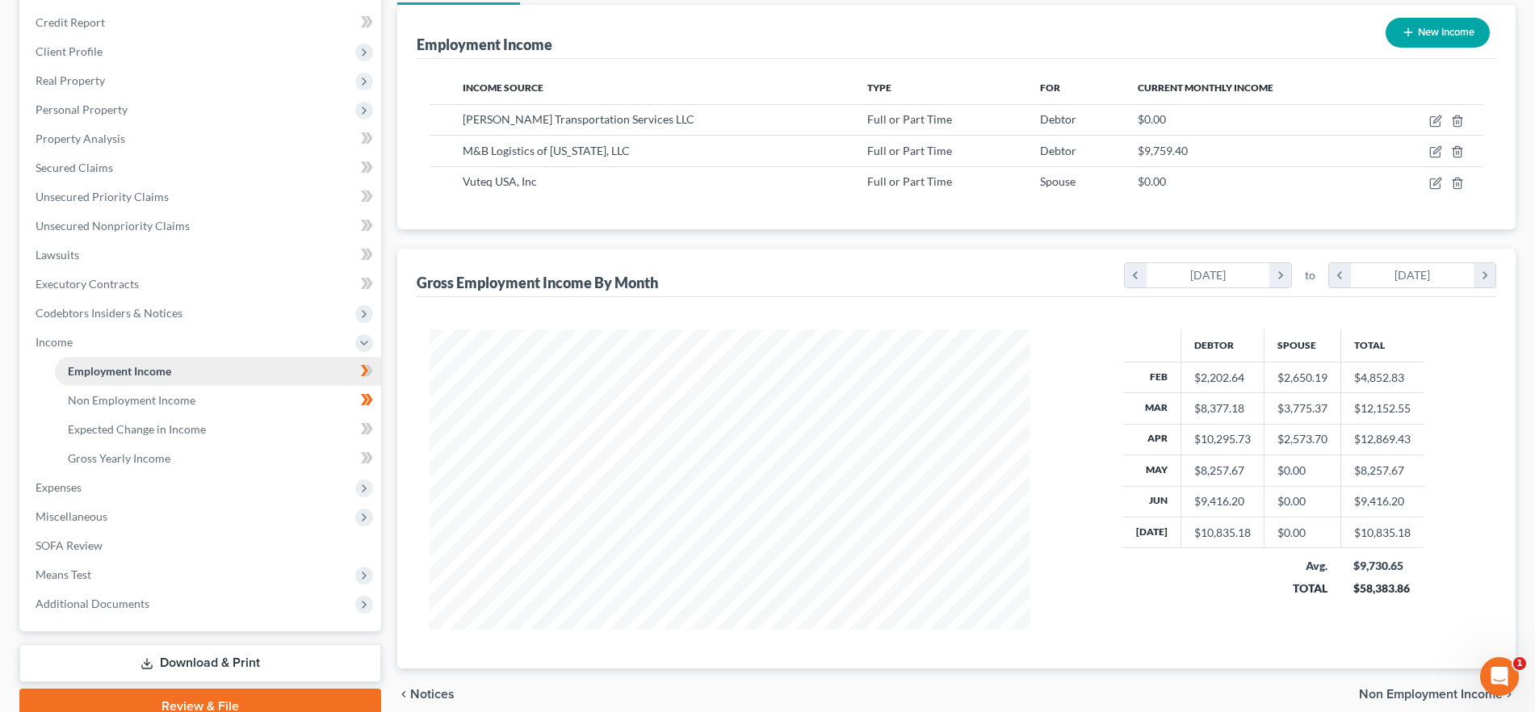
scroll to position [251, 0]
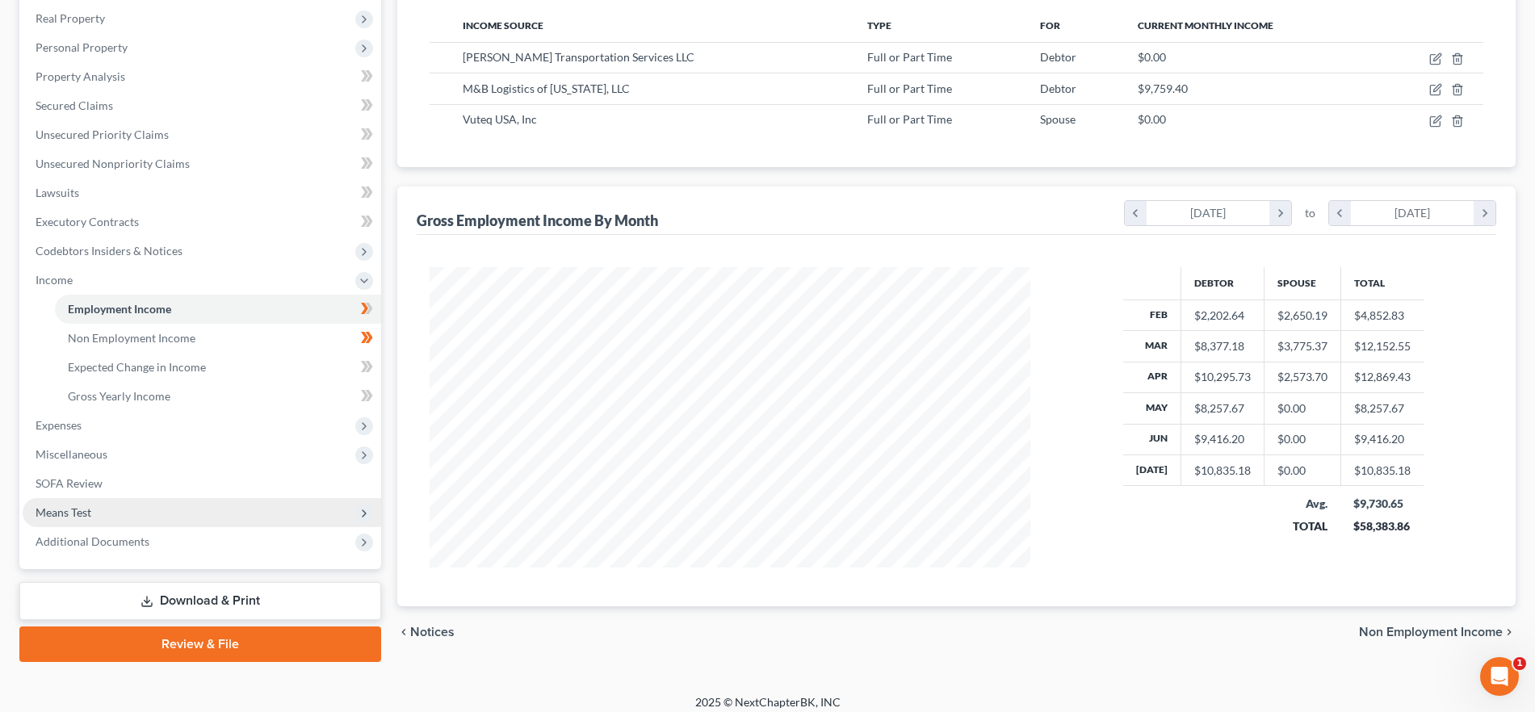
click at [140, 505] on span "Means Test" at bounding box center [202, 512] width 359 height 29
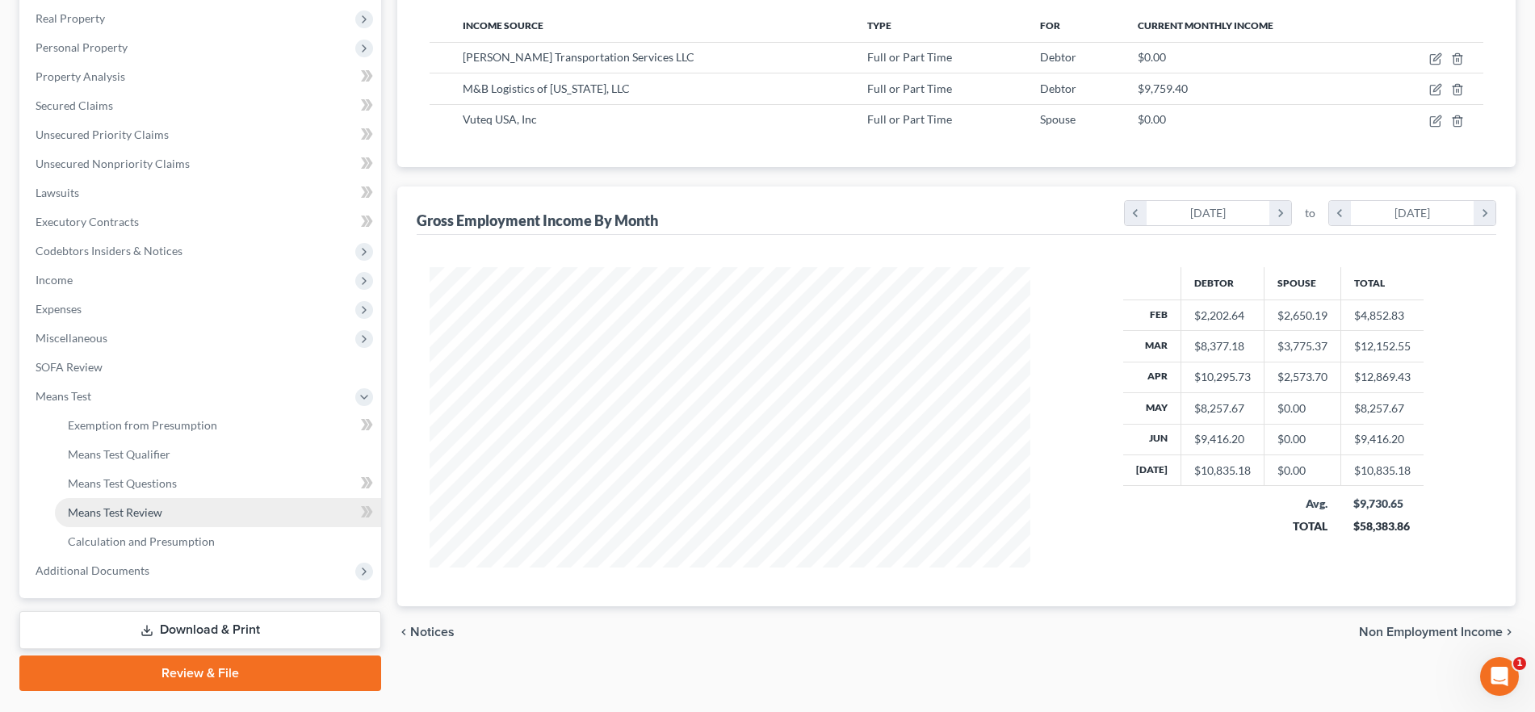
click at [163, 504] on link "Means Test Review" at bounding box center [218, 512] width 326 height 29
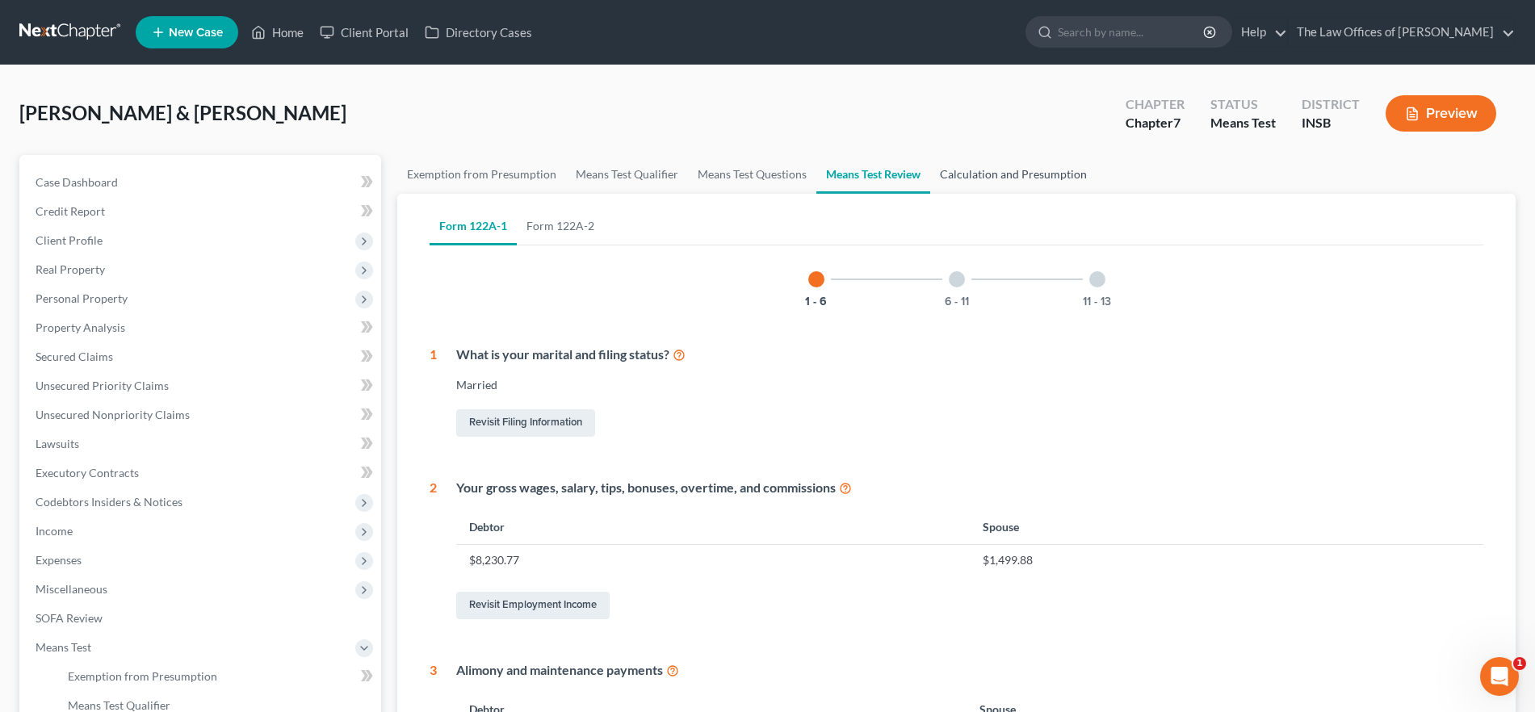
click at [1001, 170] on link "Calculation and Presumption" at bounding box center [1013, 174] width 166 height 39
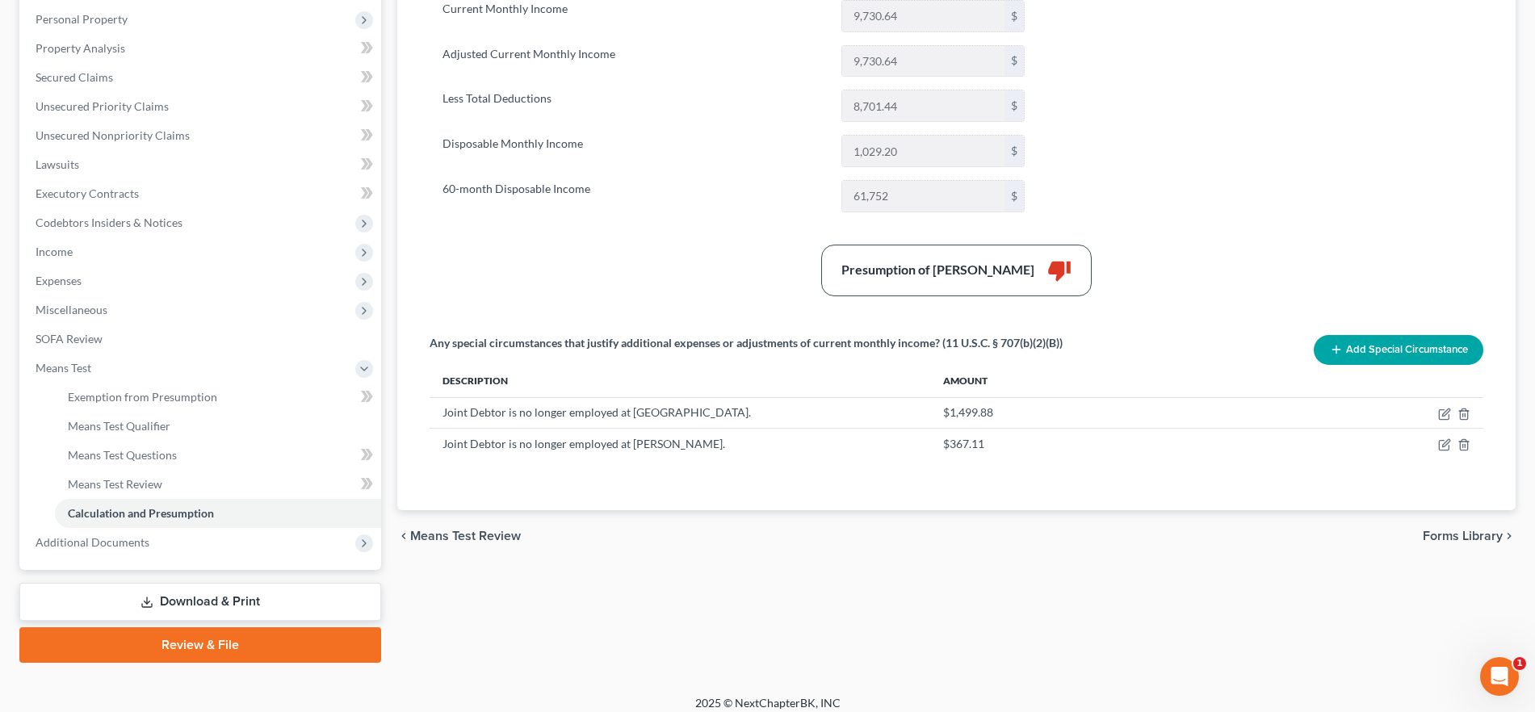
scroll to position [292, 0]
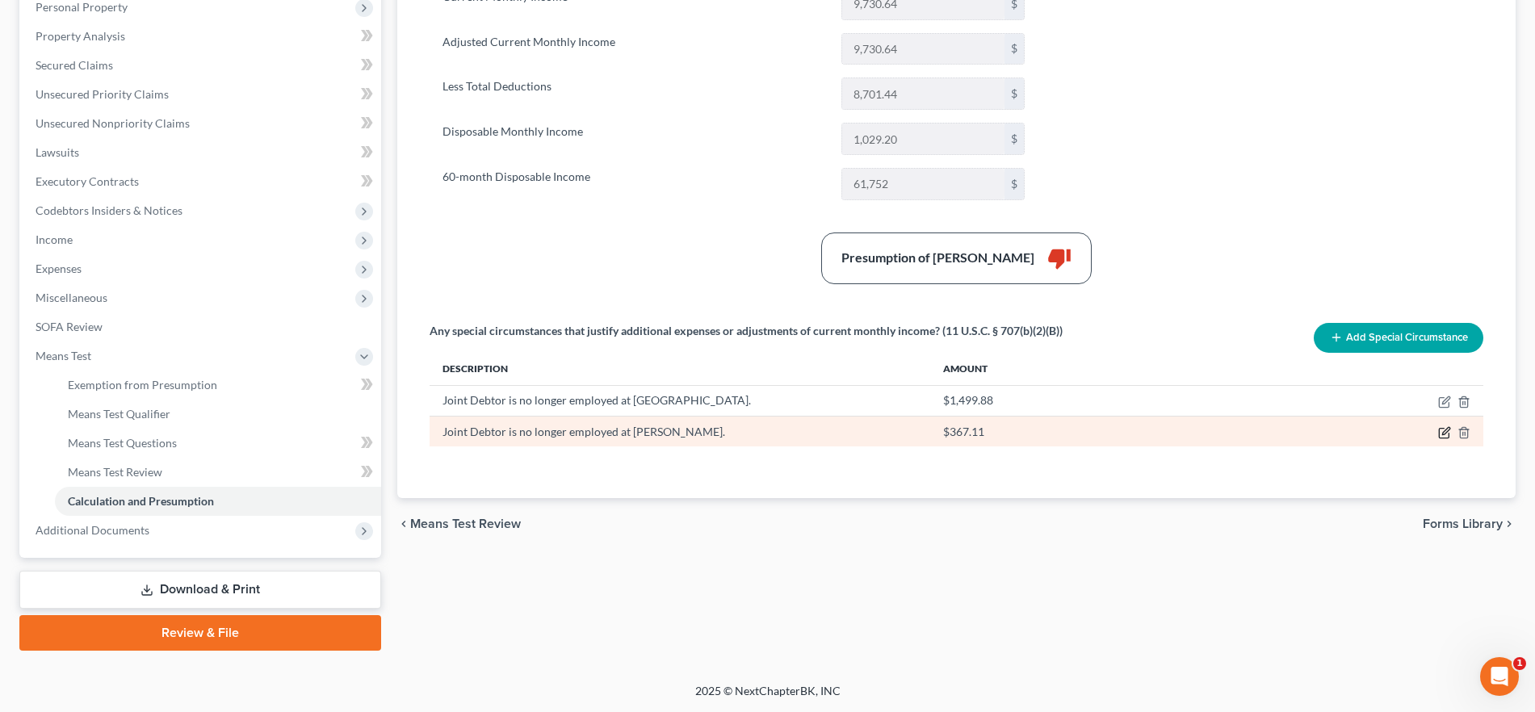
click at [1448, 431] on icon "button" at bounding box center [1446, 430] width 7 height 7
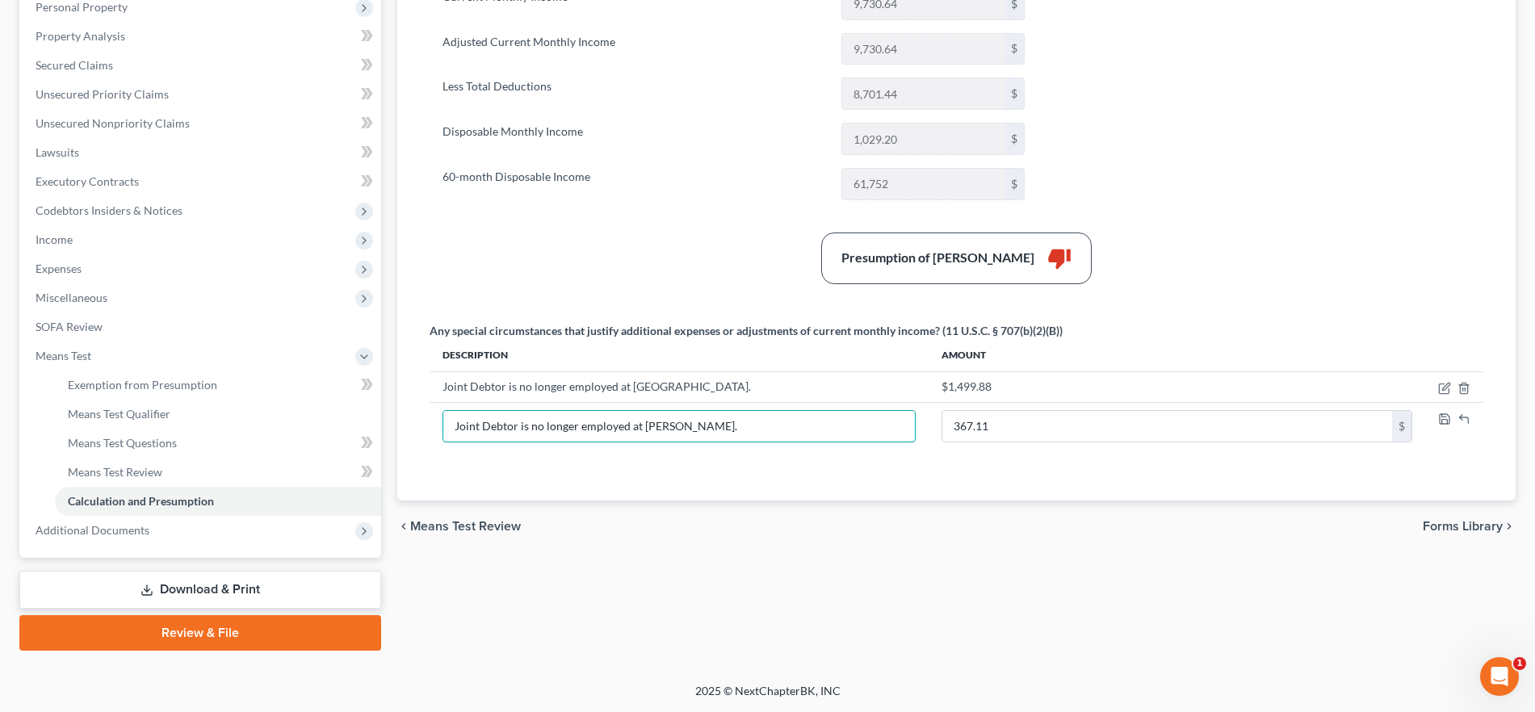
drag, startPoint x: 480, startPoint y: 423, endPoint x: 416, endPoint y: 423, distance: 63.8
click at [416, 423] on div "Means Test Calculations & Presumption of Abuse Summary Current Monthly Income 9…" at bounding box center [956, 201] width 1119 height 599
type input "Debtor is no longer employed at Clark."
click at [1443, 416] on polyline "button" at bounding box center [1445, 415] width 4 height 2
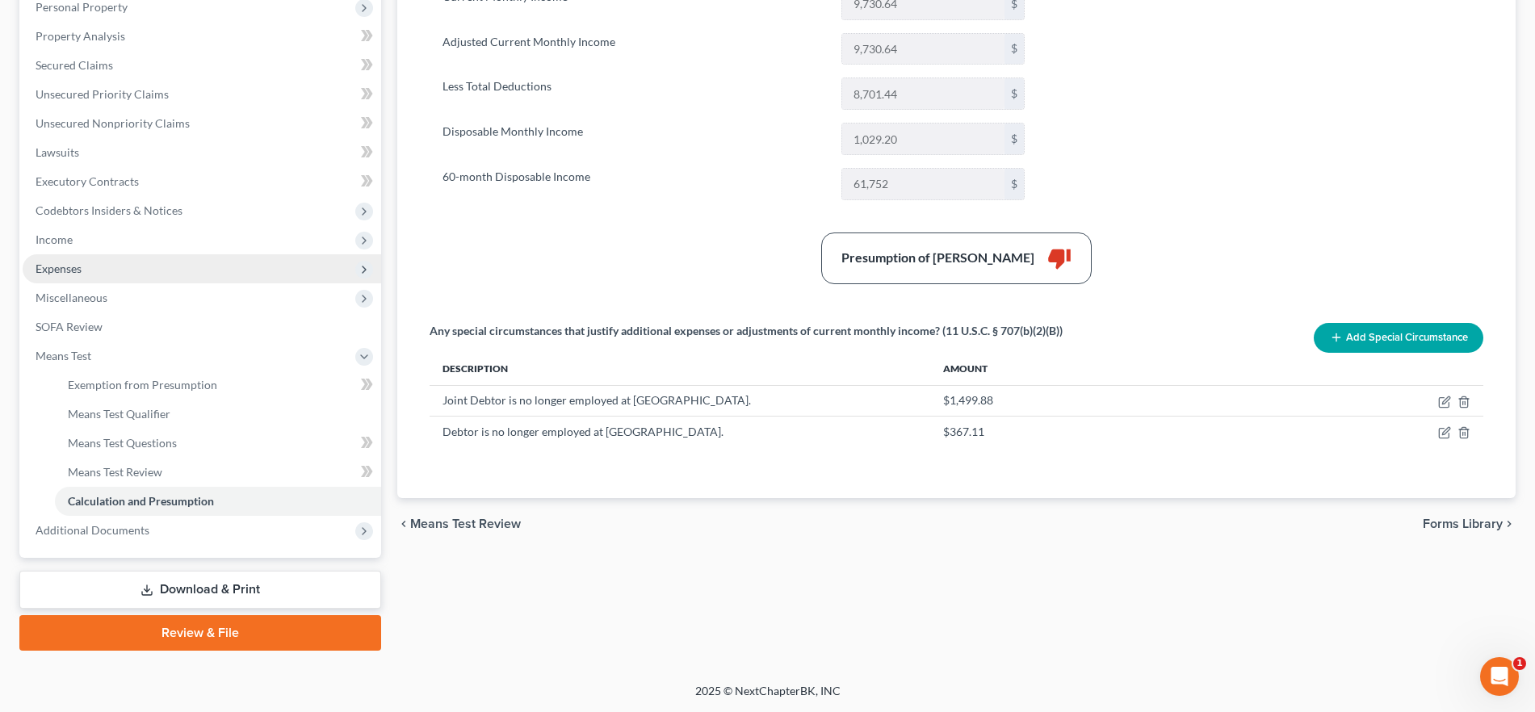
click at [102, 271] on span "Expenses" at bounding box center [202, 268] width 359 height 29
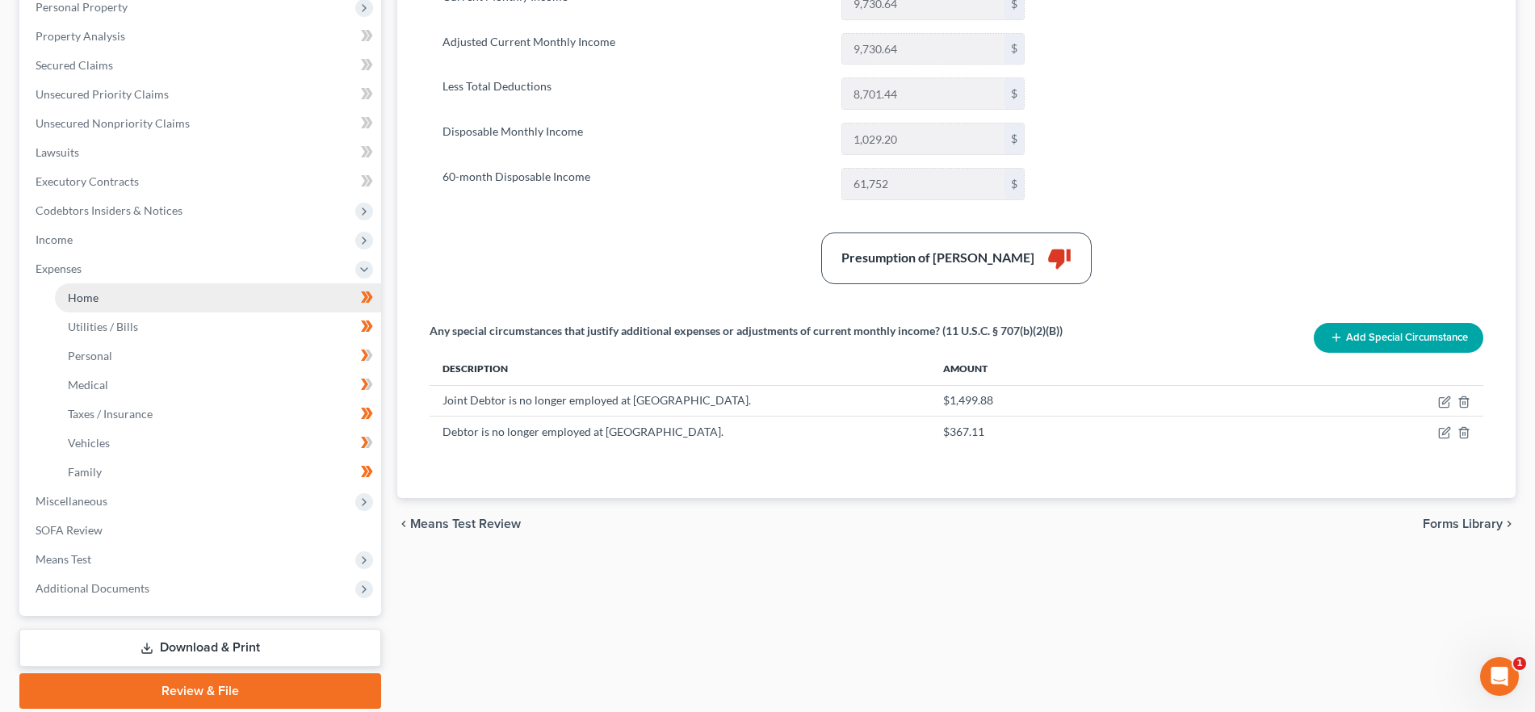
click at [161, 300] on link "Home" at bounding box center [218, 298] width 326 height 29
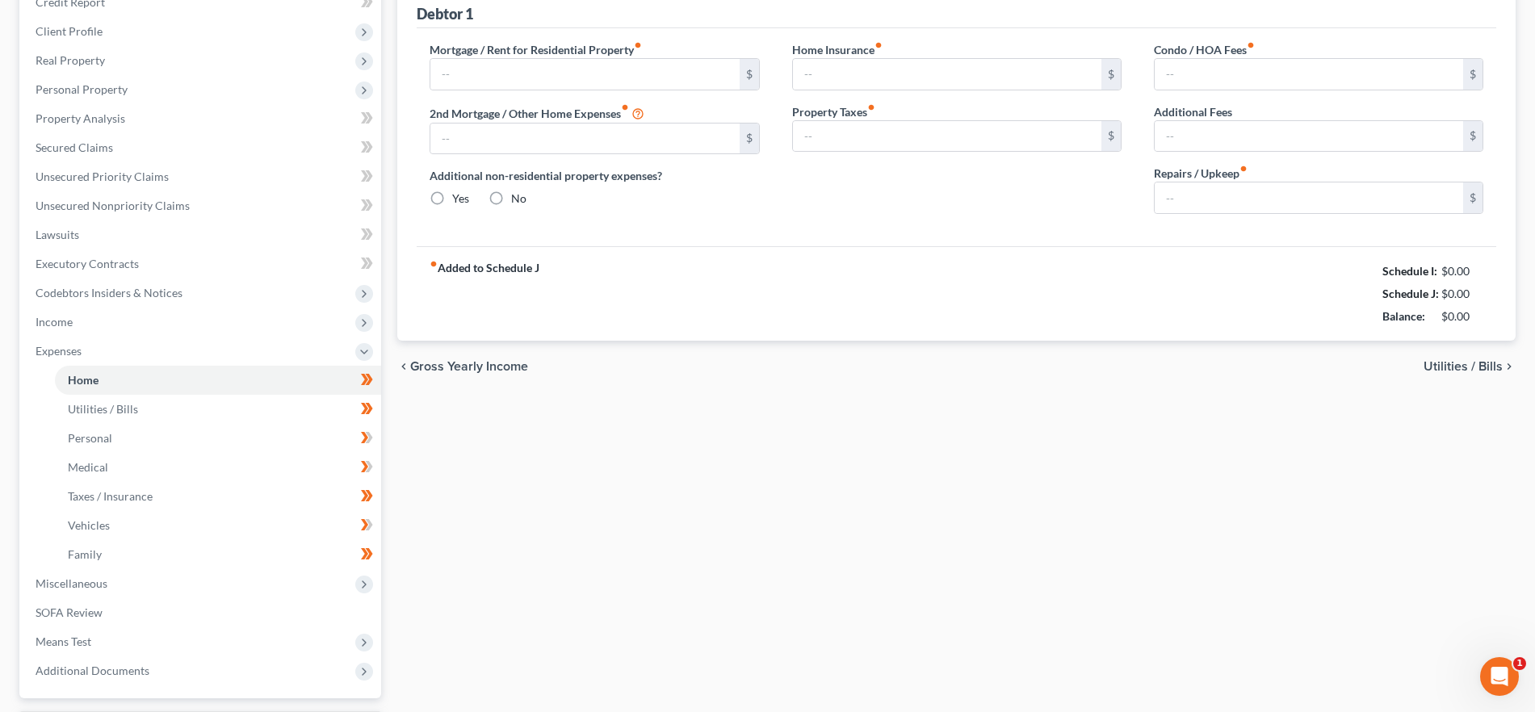
type input "600.00"
type input "0.00"
radio input "true"
type input "40.00"
type input "0.00"
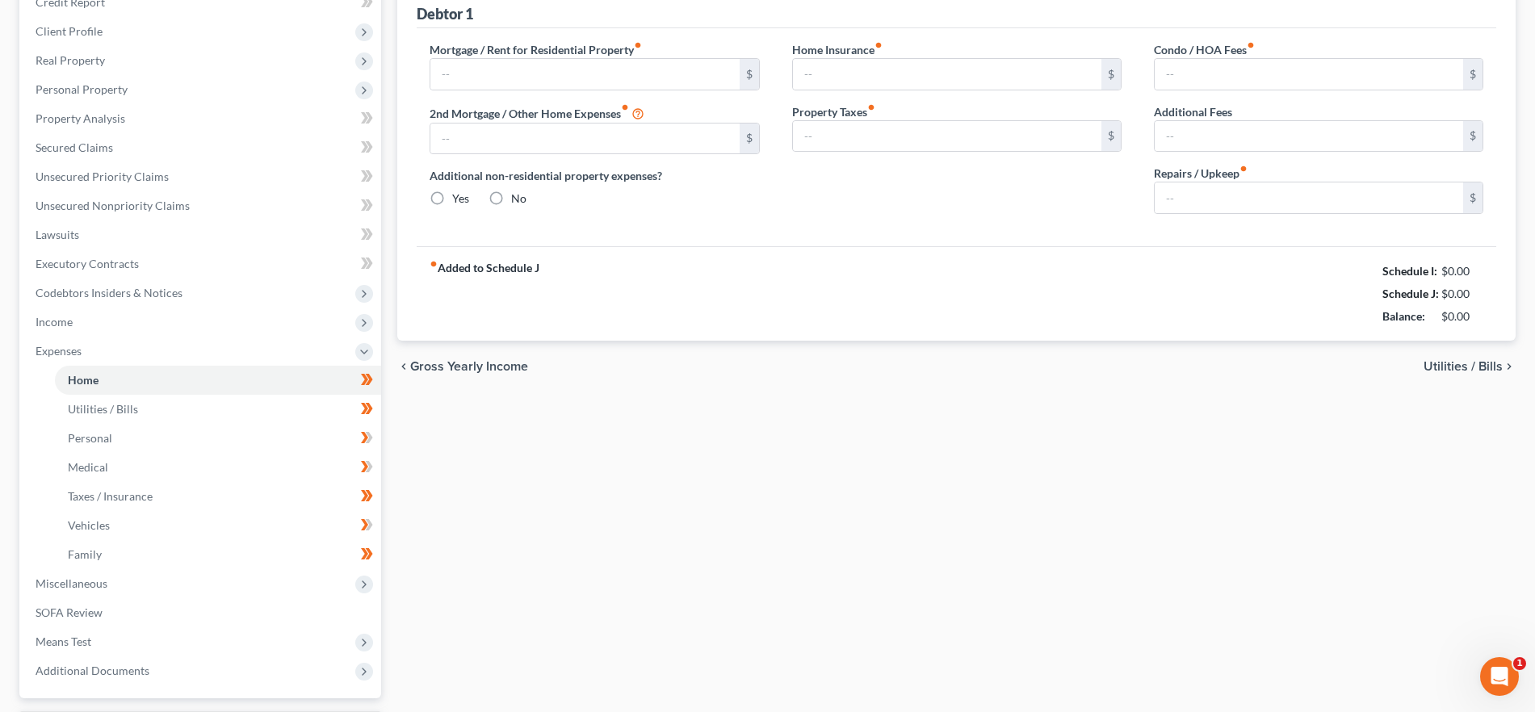
type input "0.00"
type input "1,250.00"
